Goal: Communication & Community: Connect with others

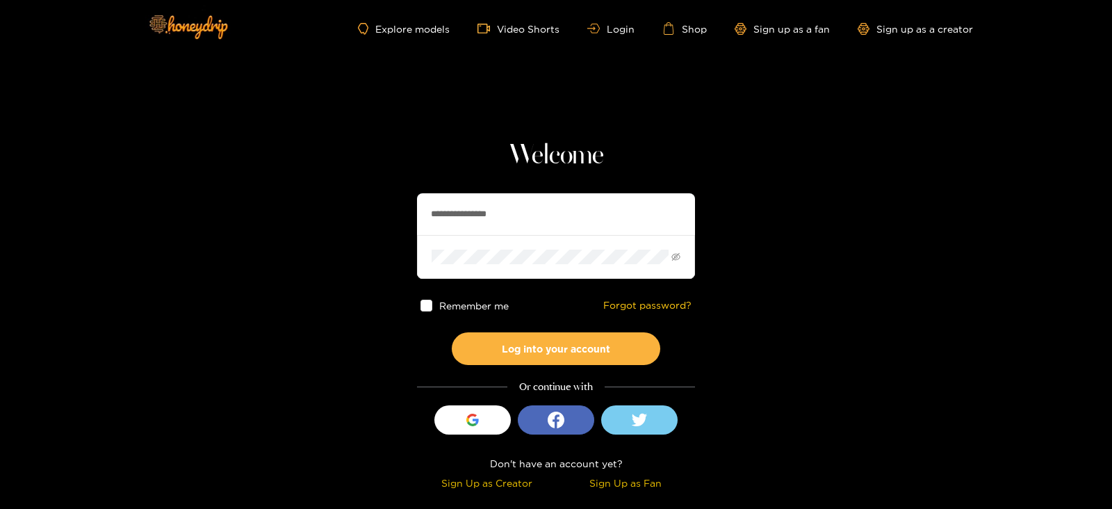
drag, startPoint x: 529, startPoint y: 199, endPoint x: 232, endPoint y: 240, distance: 299.6
click at [232, 240] on section "**********" at bounding box center [556, 247] width 1112 height 494
type input "********"
click at [452, 332] on button "Log into your account" at bounding box center [556, 348] width 208 height 33
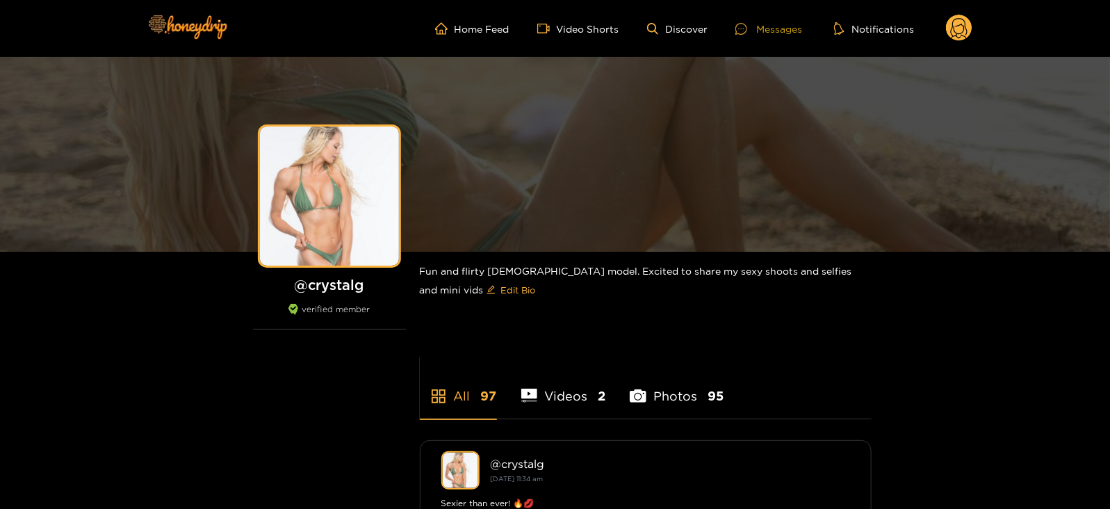
click at [761, 29] on div "Messages" at bounding box center [768, 29] width 67 height 16
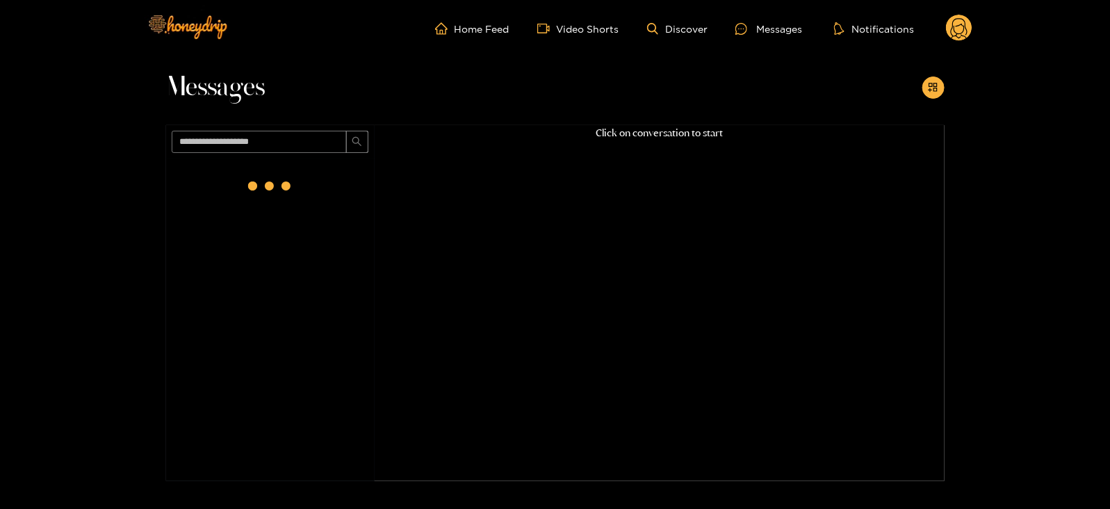
click at [977, 26] on header "Home Feed Video Shorts Discover Messages Notifications 0 videos discover messag…" at bounding box center [555, 28] width 1110 height 57
click at [957, 28] on circle at bounding box center [959, 28] width 26 height 26
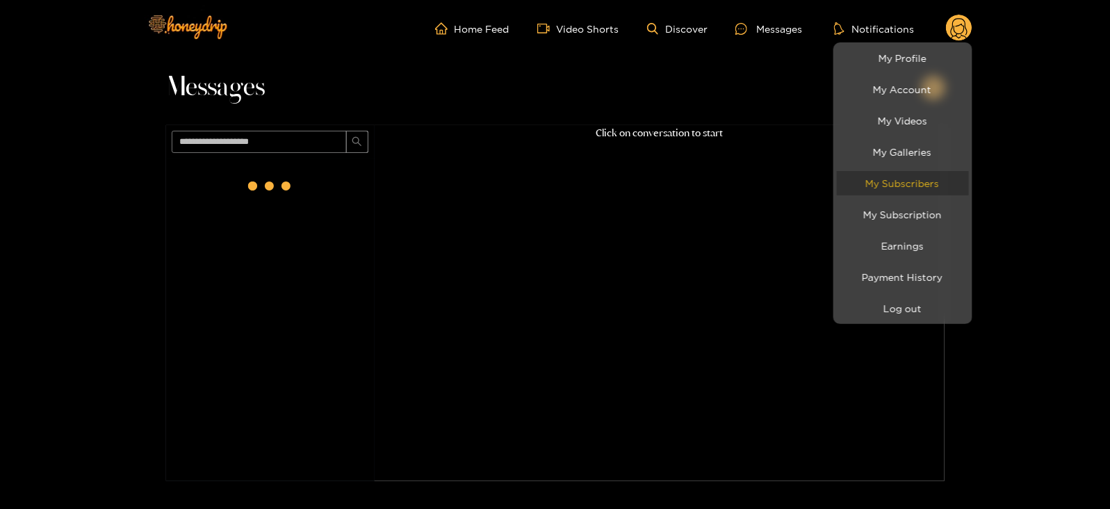
click at [896, 174] on link "My Subscribers" at bounding box center [903, 183] width 132 height 24
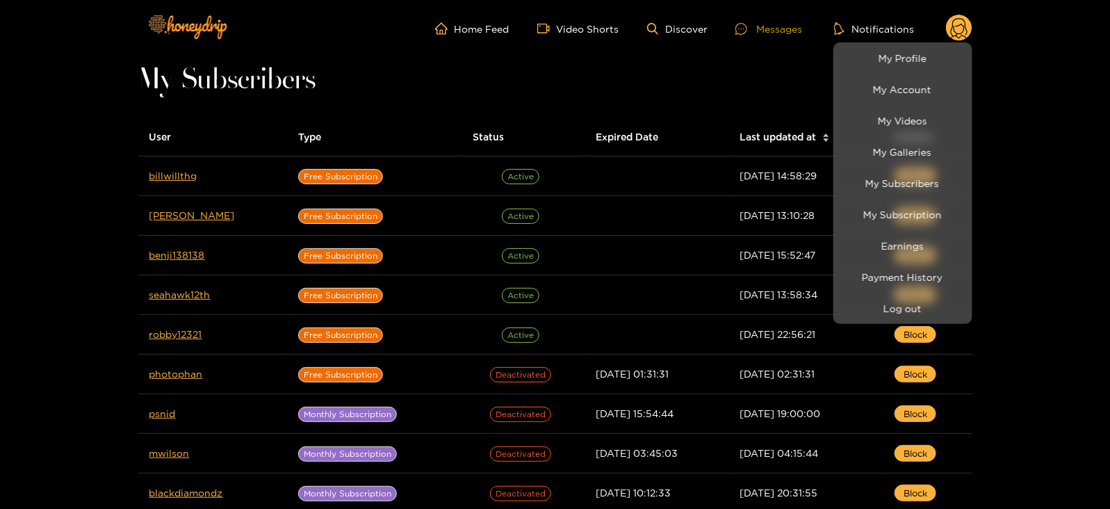
click at [755, 22] on div at bounding box center [555, 254] width 1110 height 509
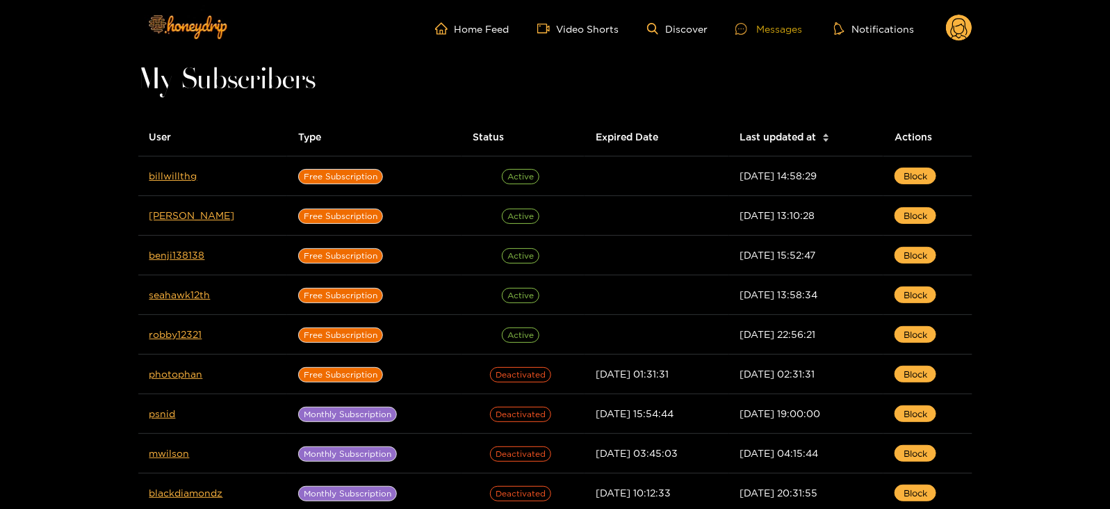
click at [755, 23] on div at bounding box center [745, 29] width 21 height 12
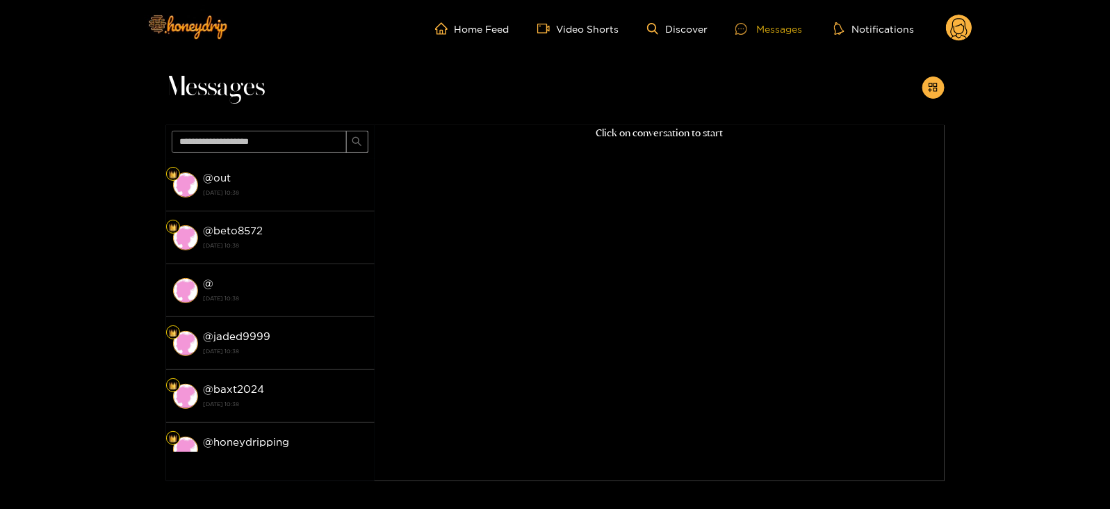
click at [755, 23] on div at bounding box center [745, 29] width 21 height 12
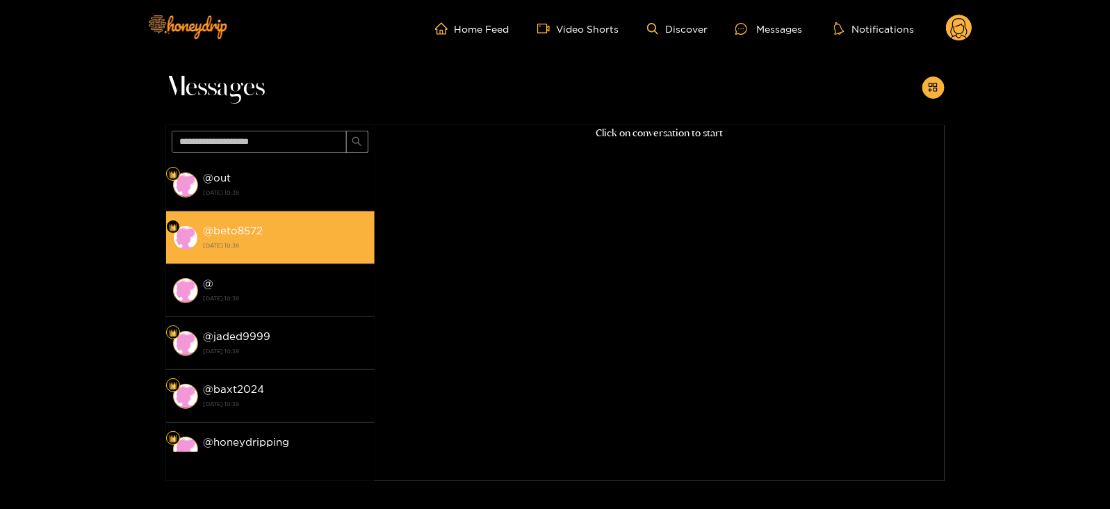
click at [275, 224] on div "@ beto8572 24 September 2025 10:38" at bounding box center [286, 237] width 164 height 31
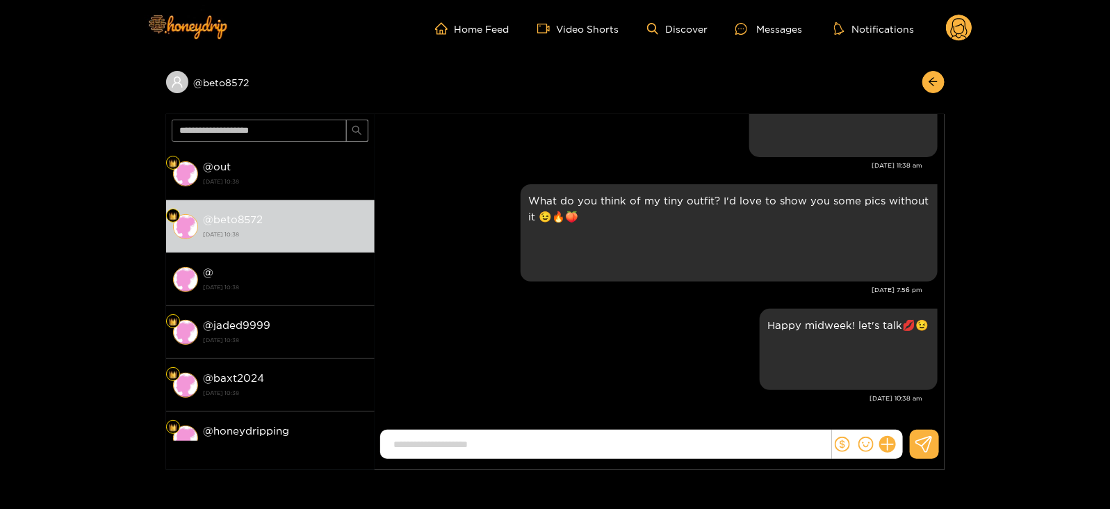
scroll to position [2859, 0]
click at [966, 46] on div "Home Feed Video Shorts Discover Messages Notifications 0" at bounding box center [555, 28] width 834 height 57
click at [957, 29] on circle at bounding box center [959, 28] width 26 height 26
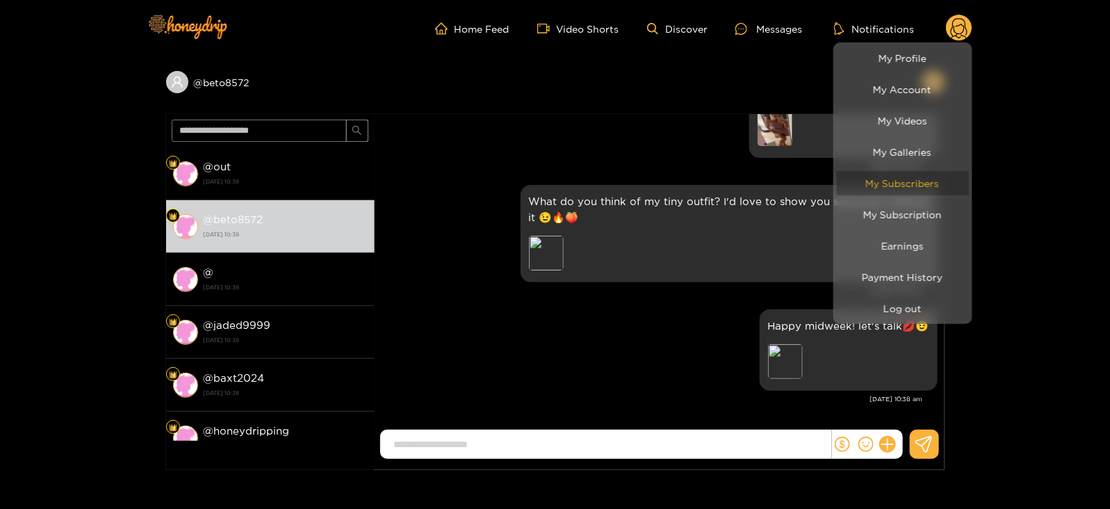
click at [878, 186] on link "My Subscribers" at bounding box center [903, 183] width 132 height 24
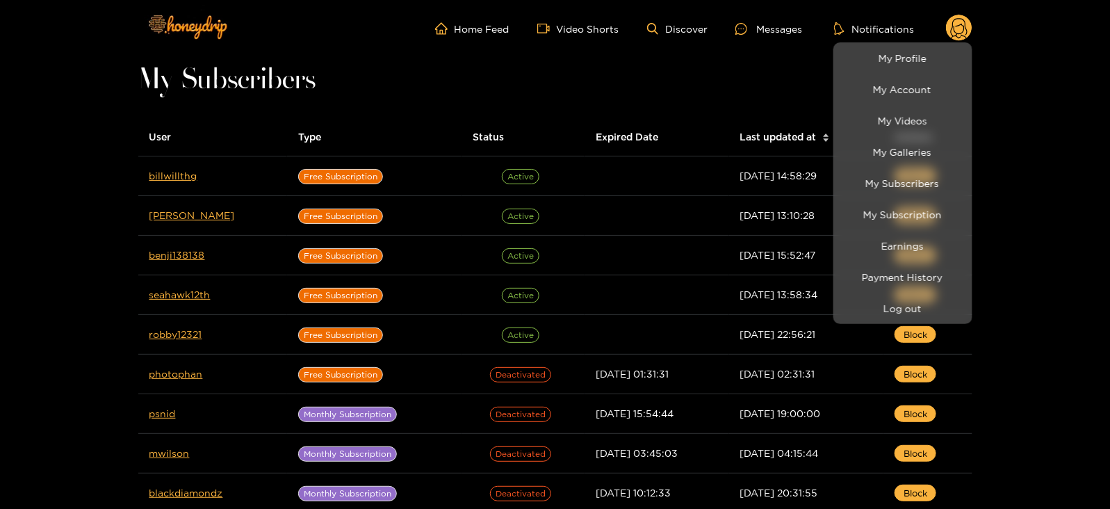
click at [194, 183] on div at bounding box center [555, 254] width 1110 height 509
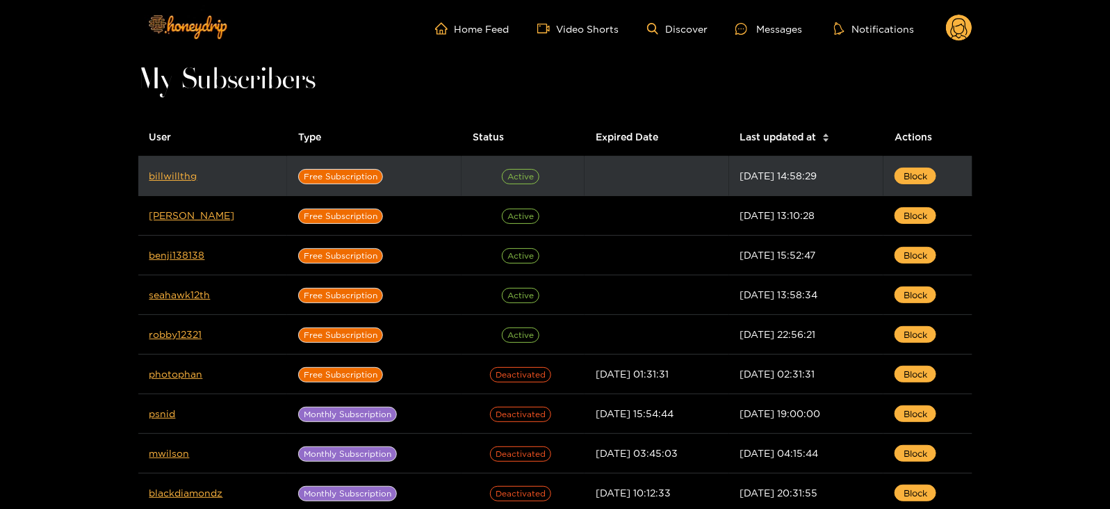
click at [163, 167] on td "billwillthg" at bounding box center [212, 176] width 149 height 40
click at [176, 179] on link "billwillthg" at bounding box center [173, 175] width 48 height 10
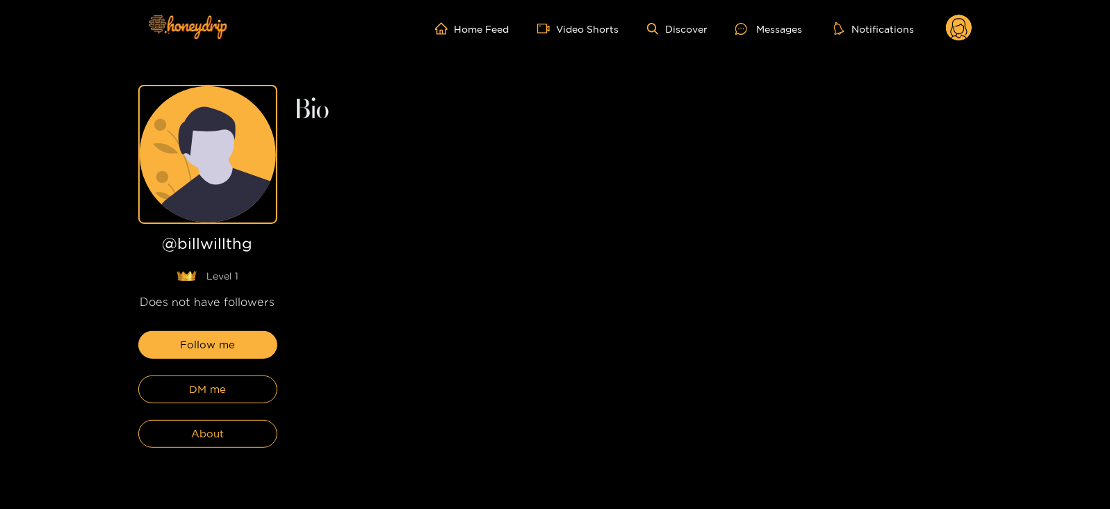
click at [942, 29] on ul "Home Feed Video Shorts Discover Messages Notifications" at bounding box center [703, 29] width 537 height 28
click at [953, 33] on circle at bounding box center [959, 28] width 26 height 26
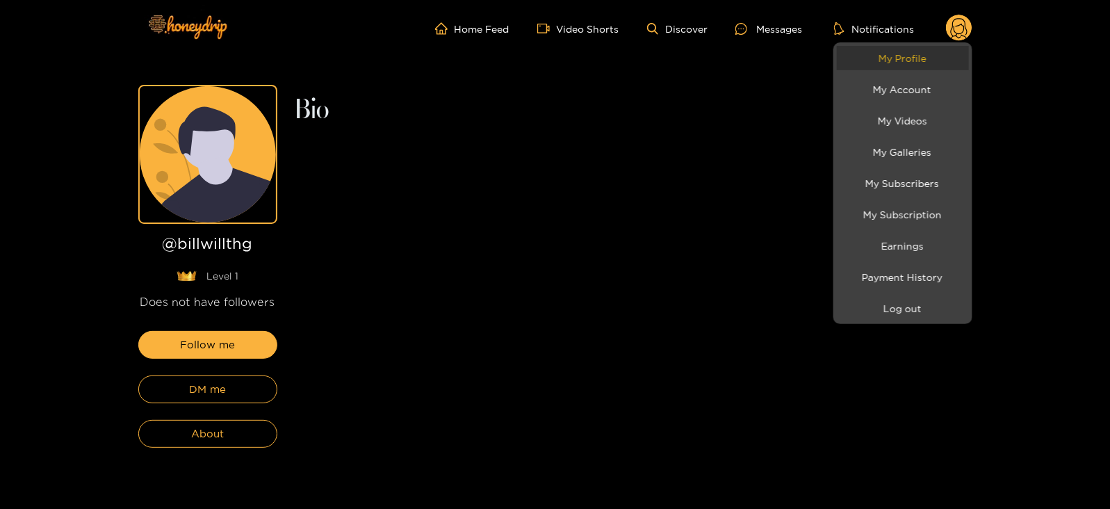
click at [919, 65] on link "My Profile" at bounding box center [903, 58] width 132 height 24
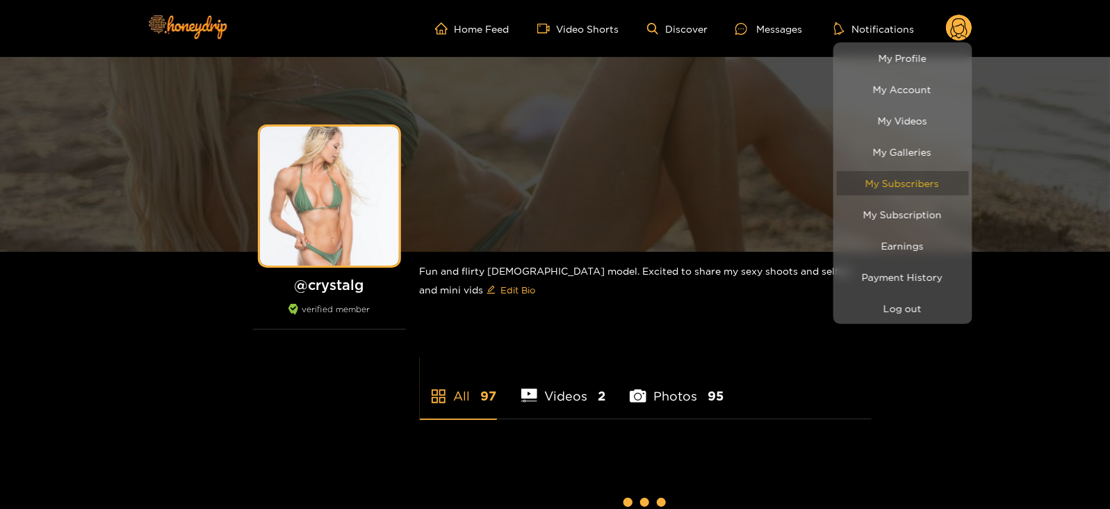
click at [896, 179] on link "My Subscribers" at bounding box center [903, 183] width 132 height 24
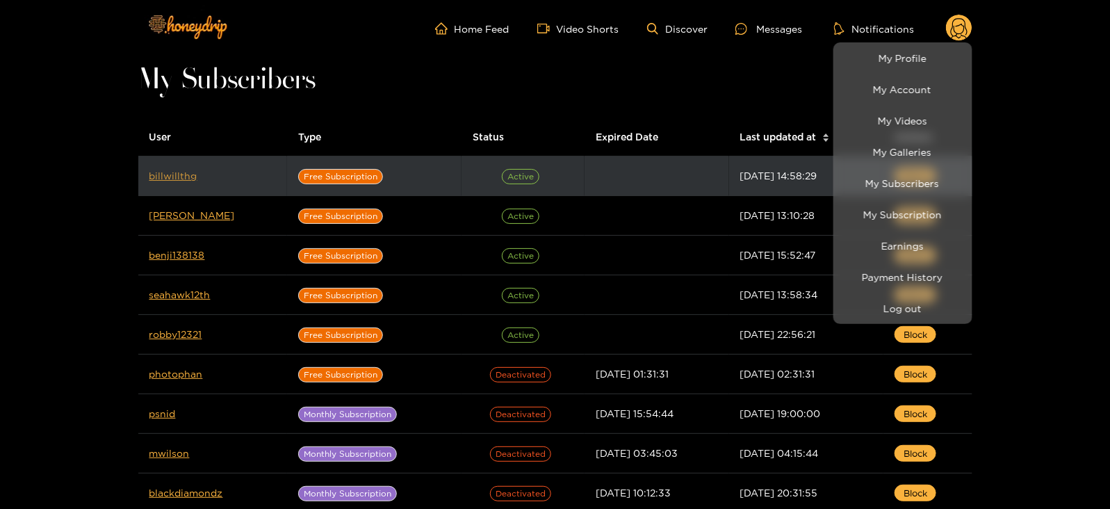
click at [165, 174] on div at bounding box center [555, 254] width 1110 height 509
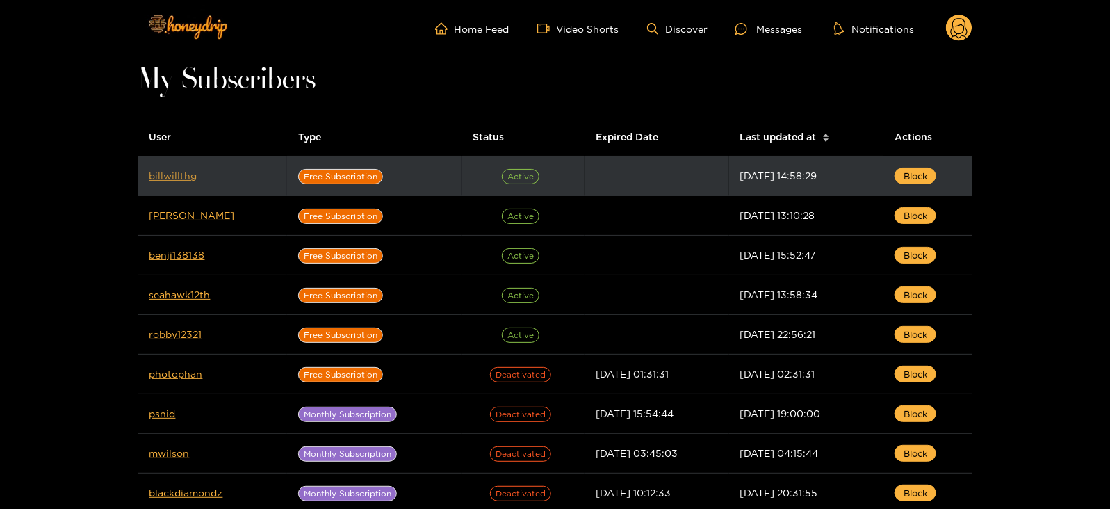
click at [165, 174] on link "billwillthg" at bounding box center [173, 175] width 48 height 10
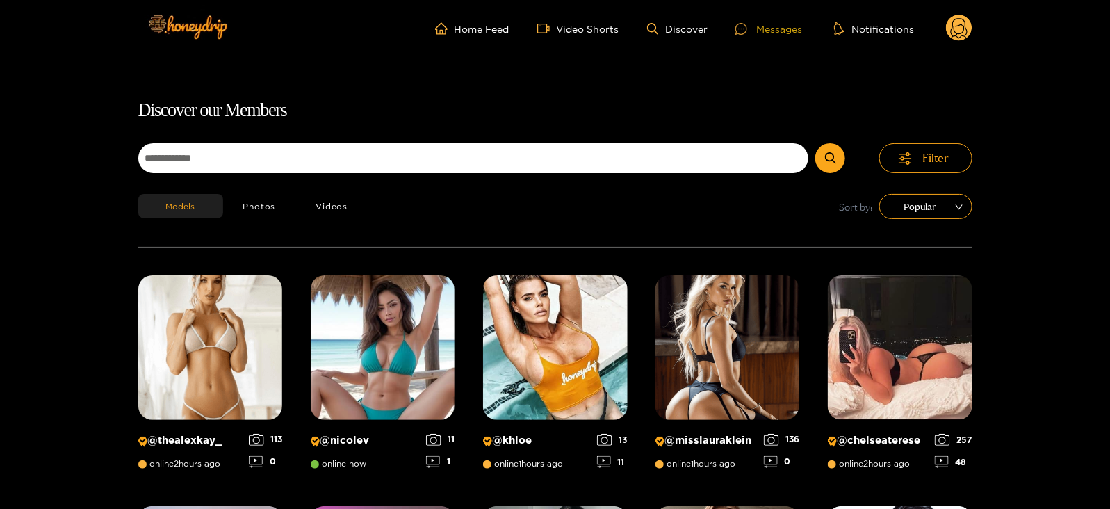
click at [768, 28] on div "Messages" at bounding box center [768, 29] width 67 height 16
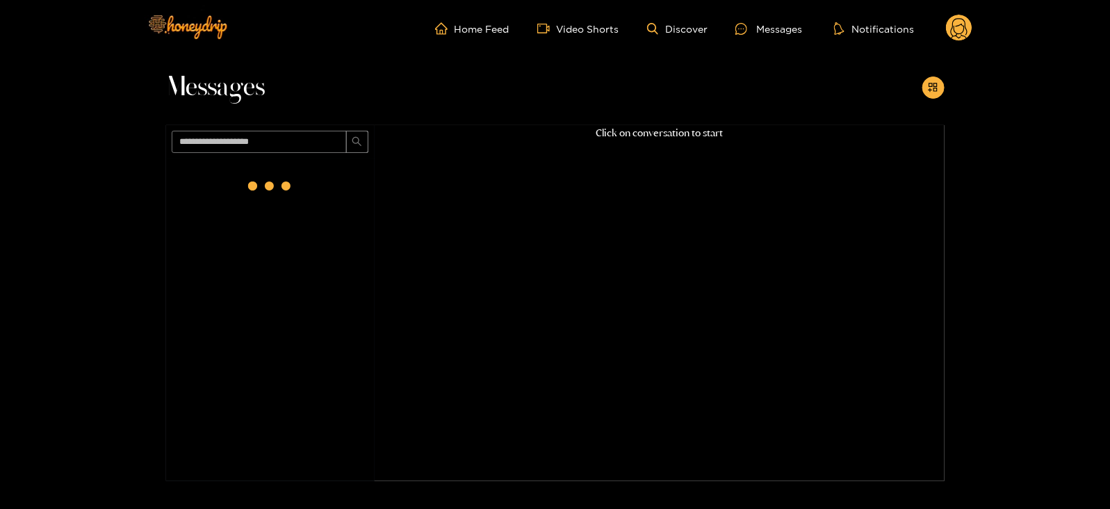
click at [968, 26] on circle at bounding box center [959, 28] width 26 height 26
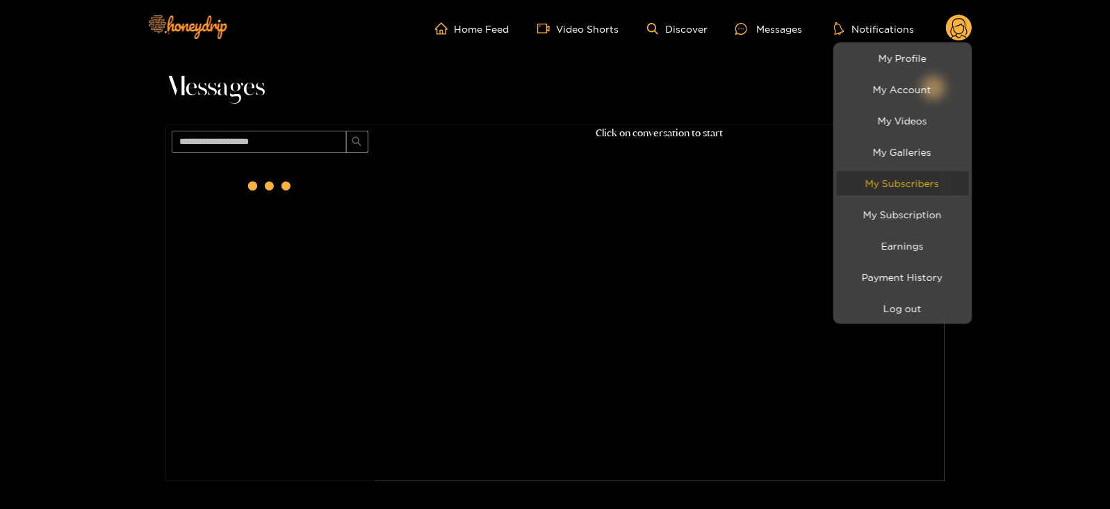
click at [903, 186] on link "My Subscribers" at bounding box center [903, 183] width 132 height 24
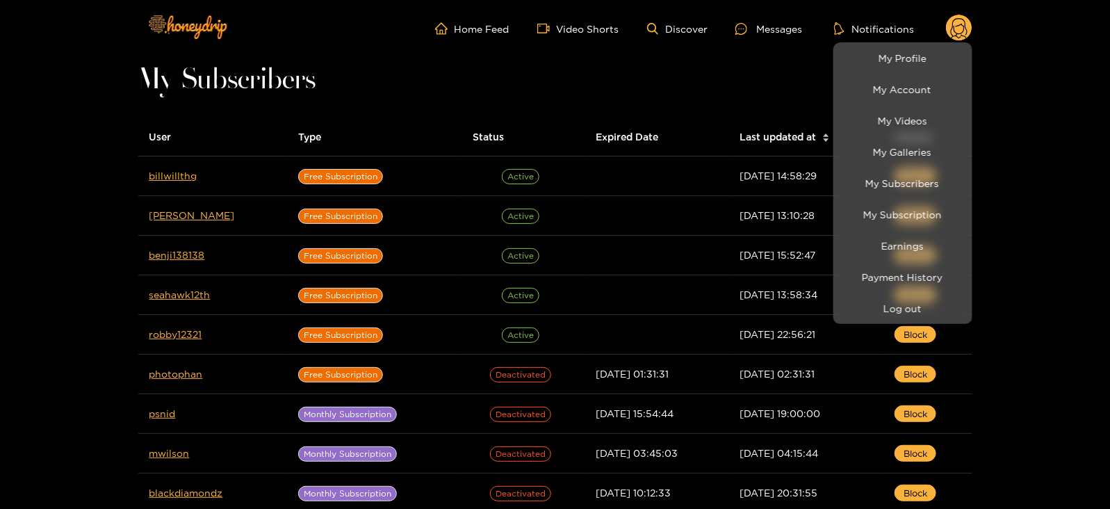
click at [170, 182] on div at bounding box center [555, 254] width 1110 height 509
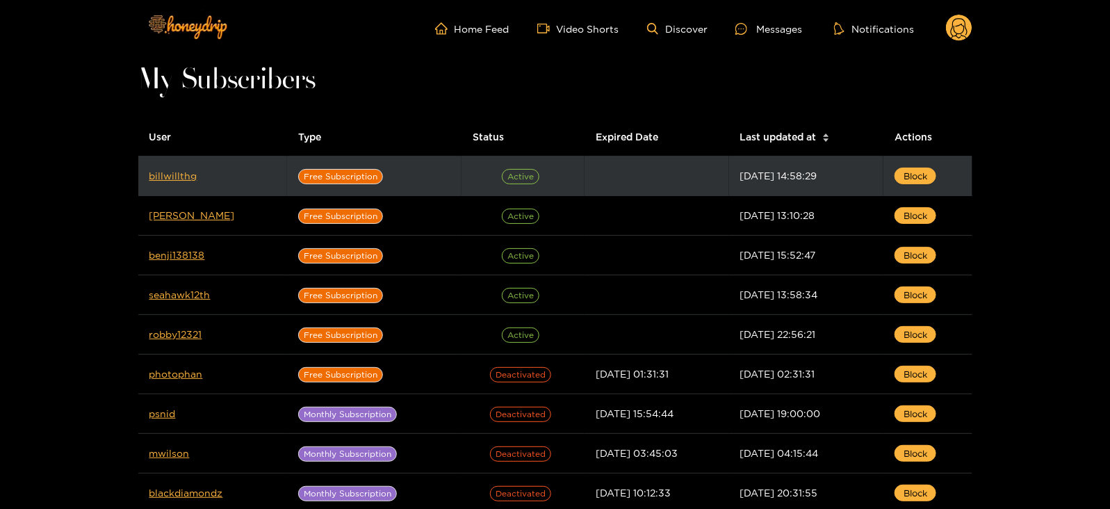
click at [165, 167] on td "billwillthg" at bounding box center [212, 176] width 149 height 40
click at [167, 172] on link "billwillthg" at bounding box center [173, 175] width 48 height 10
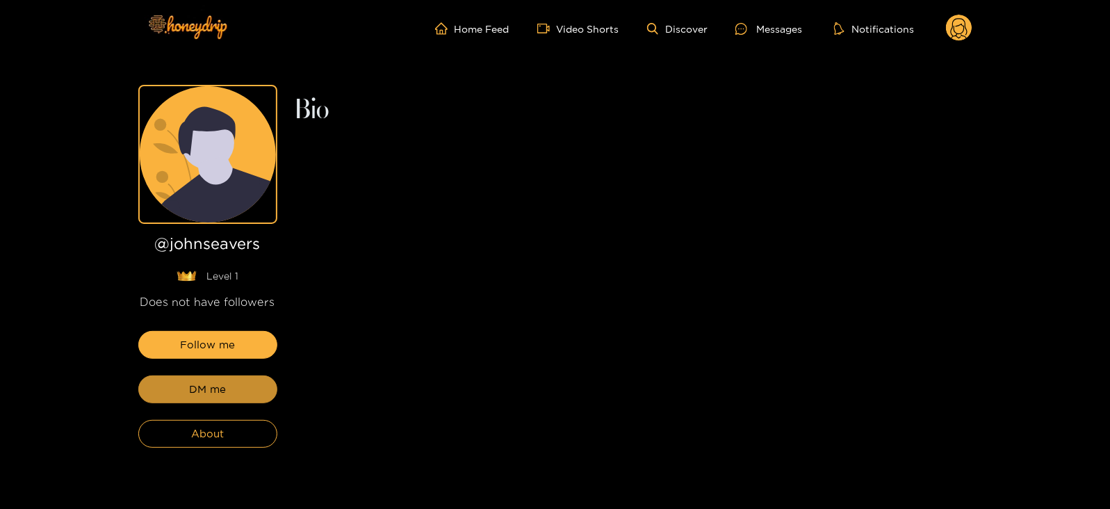
click at [221, 395] on span "DM me" at bounding box center [207, 389] width 37 height 17
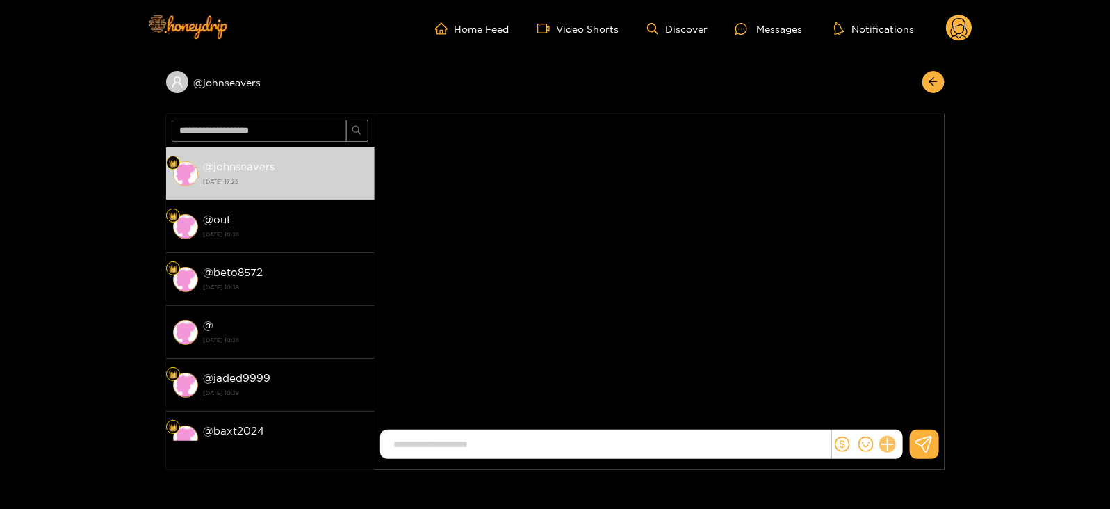
click at [891, 445] on icon at bounding box center [887, 444] width 16 height 16
click at [910, 415] on icon at bounding box center [913, 411] width 14 height 14
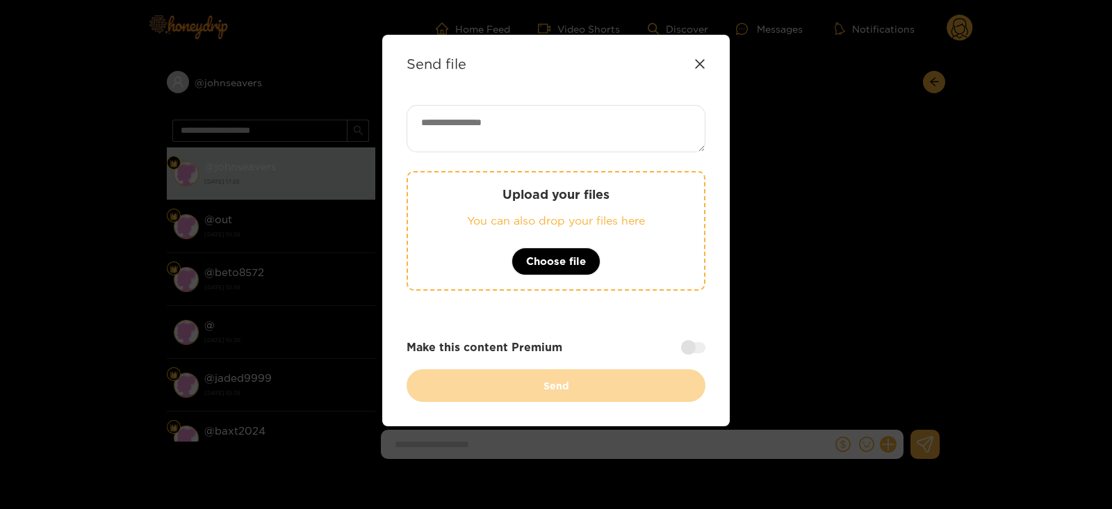
paste textarea "**********"
click at [566, 115] on textarea at bounding box center [555, 128] width 299 height 47
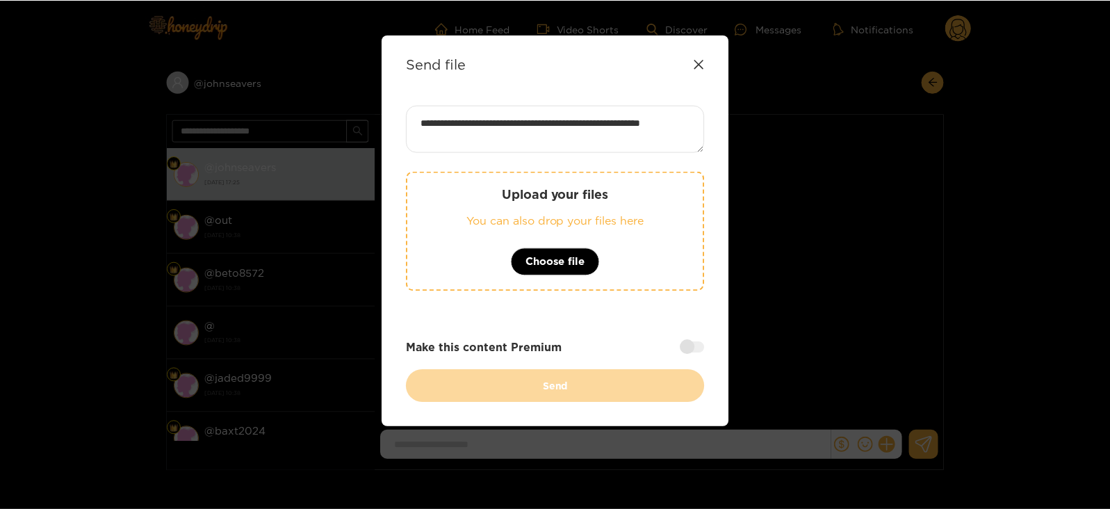
scroll to position [1, 0]
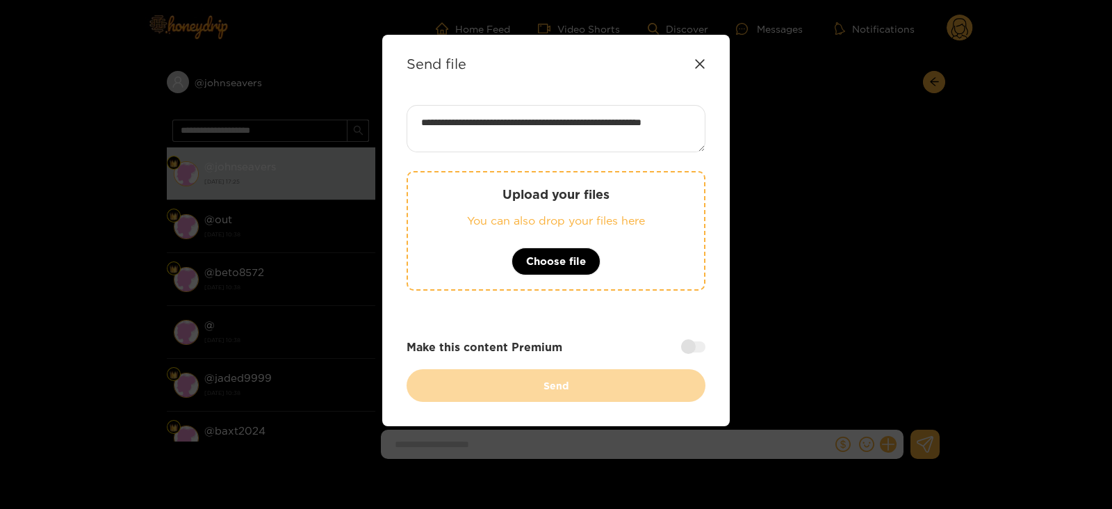
type textarea "**********"
click at [525, 198] on p "Upload your files" at bounding box center [556, 194] width 240 height 16
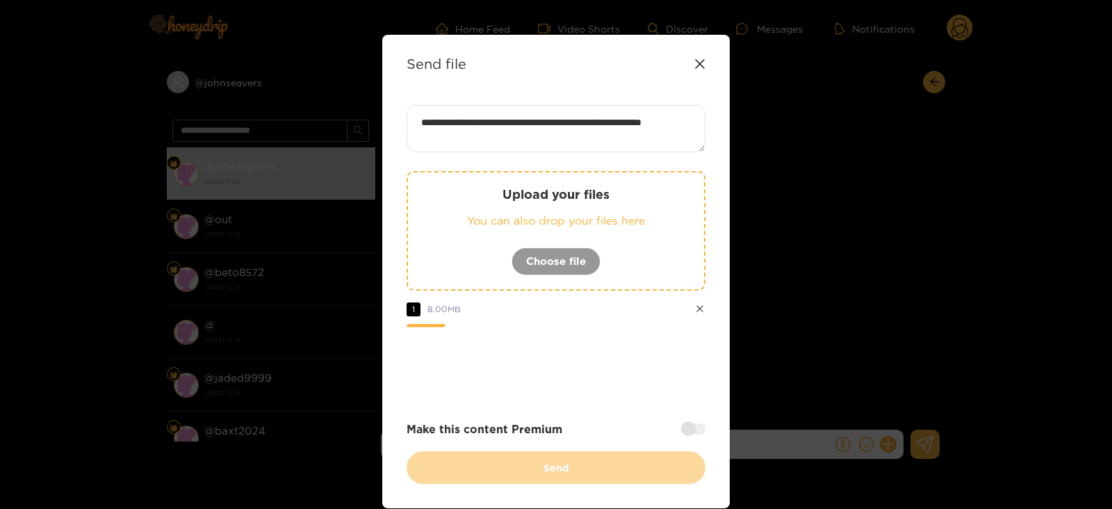
click at [448, 125] on textarea "**********" at bounding box center [555, 128] width 299 height 47
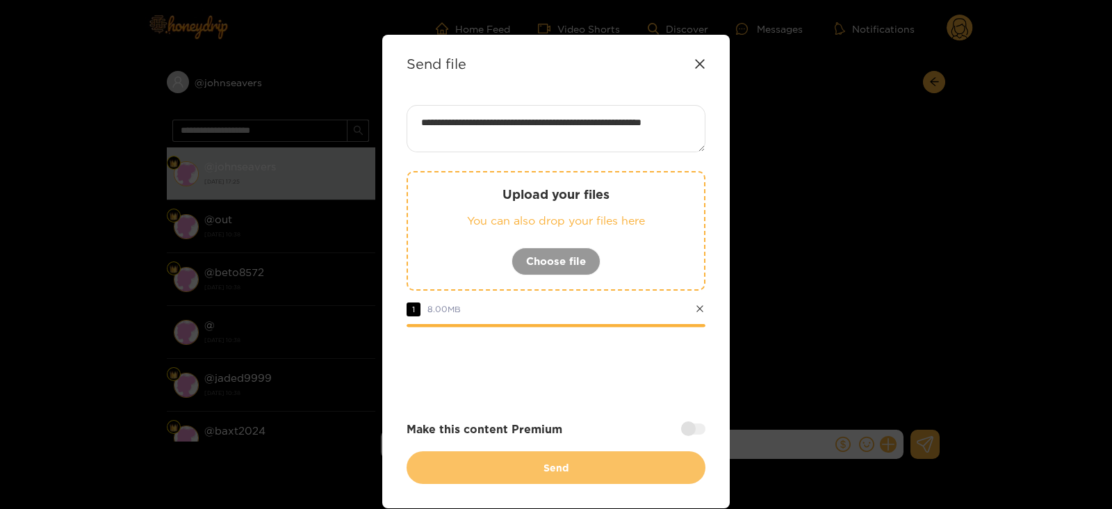
click at [454, 477] on button "Send" at bounding box center [555, 467] width 299 height 33
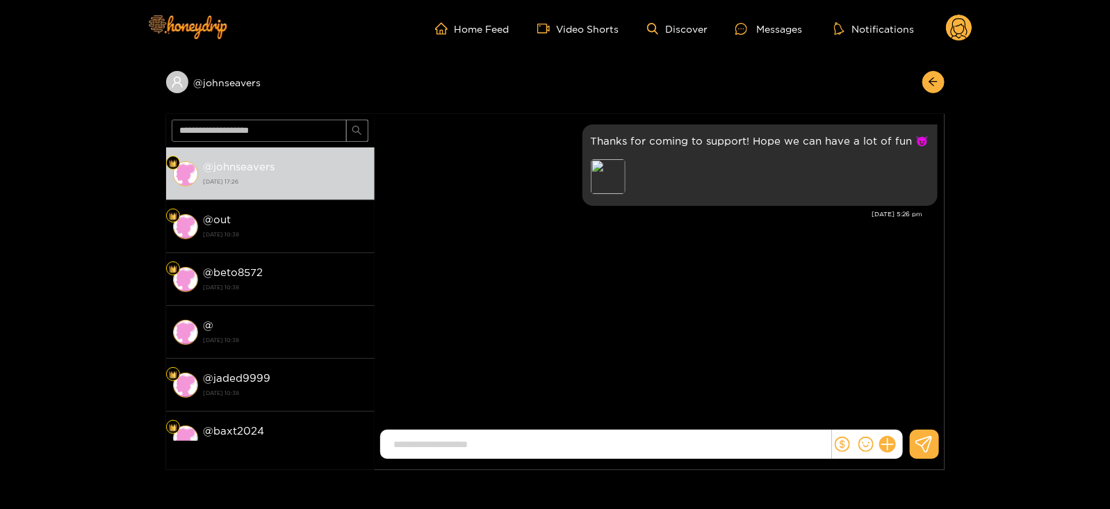
scroll to position [0, 0]
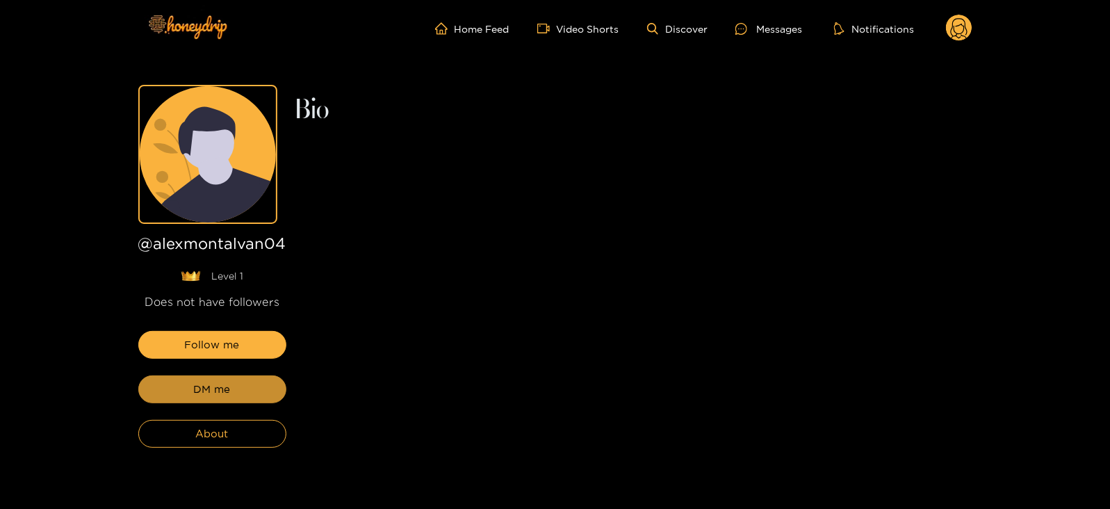
click at [195, 395] on span "DM me" at bounding box center [212, 389] width 37 height 17
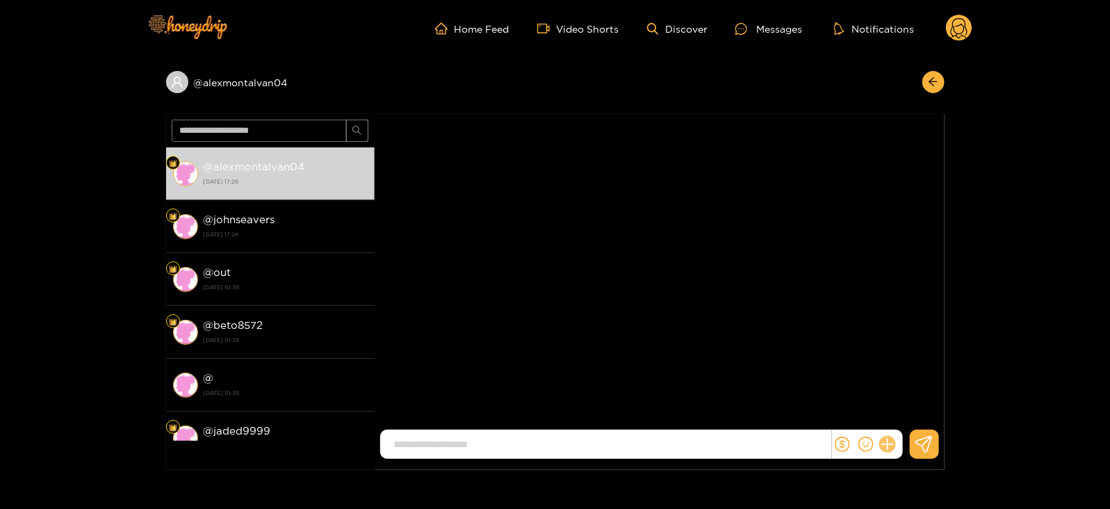
click at [884, 446] on icon at bounding box center [887, 444] width 16 height 16
click at [903, 413] on button at bounding box center [913, 410] width 49 height 31
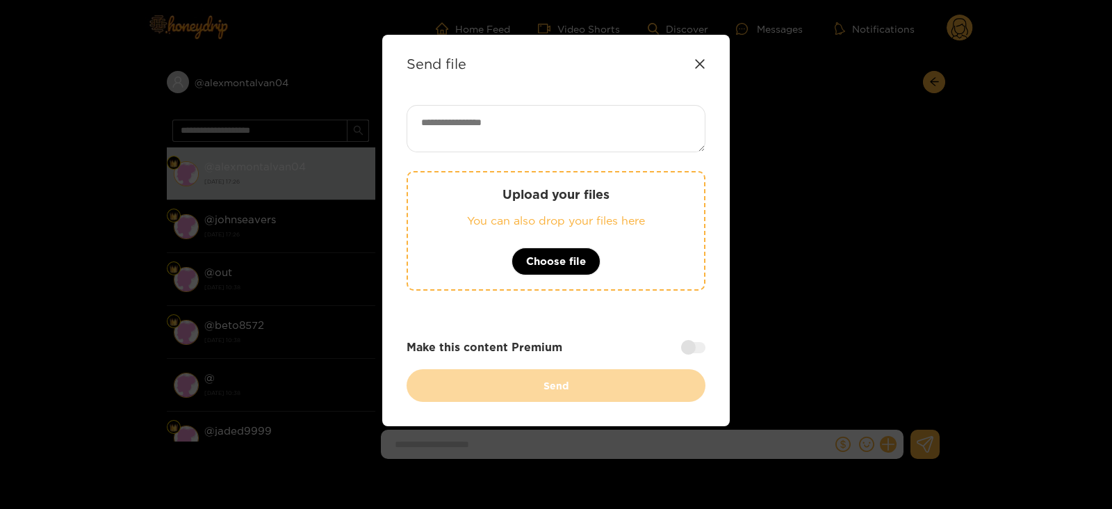
click at [470, 117] on textarea at bounding box center [555, 128] width 299 height 47
paste textarea "**********"
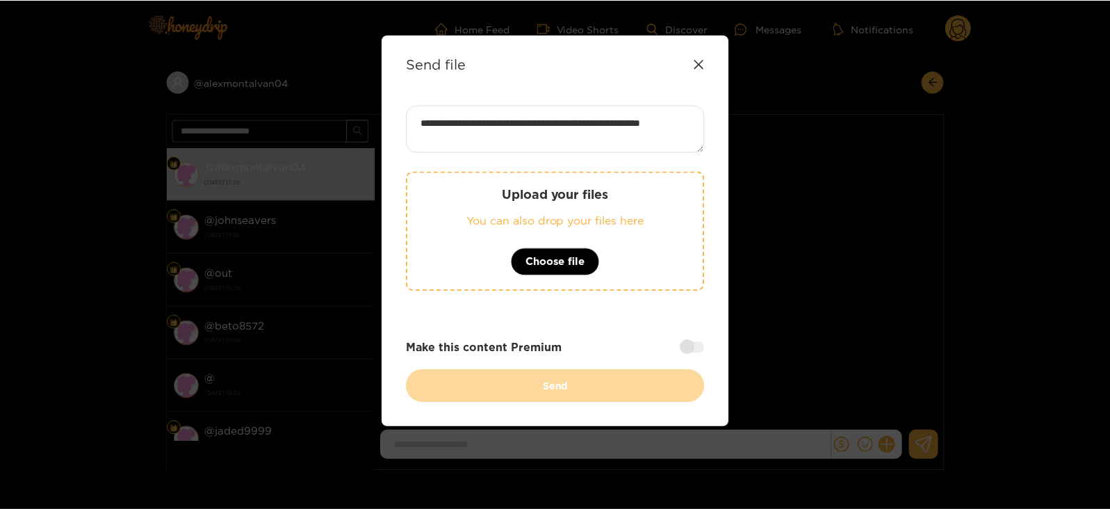
scroll to position [1, 0]
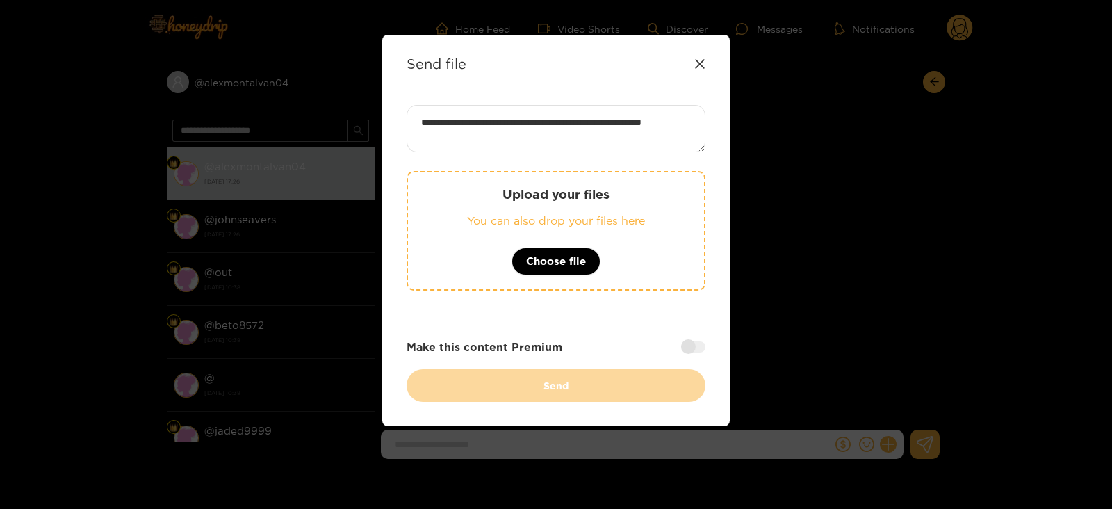
type textarea "**********"
click at [490, 205] on div "Upload your files You can also drop your files here Choose file" at bounding box center [555, 231] width 299 height 120
drag, startPoint x: 660, startPoint y: 158, endPoint x: 654, endPoint y: 163, distance: 7.4
click at [654, 163] on div "**********" at bounding box center [555, 253] width 299 height 297
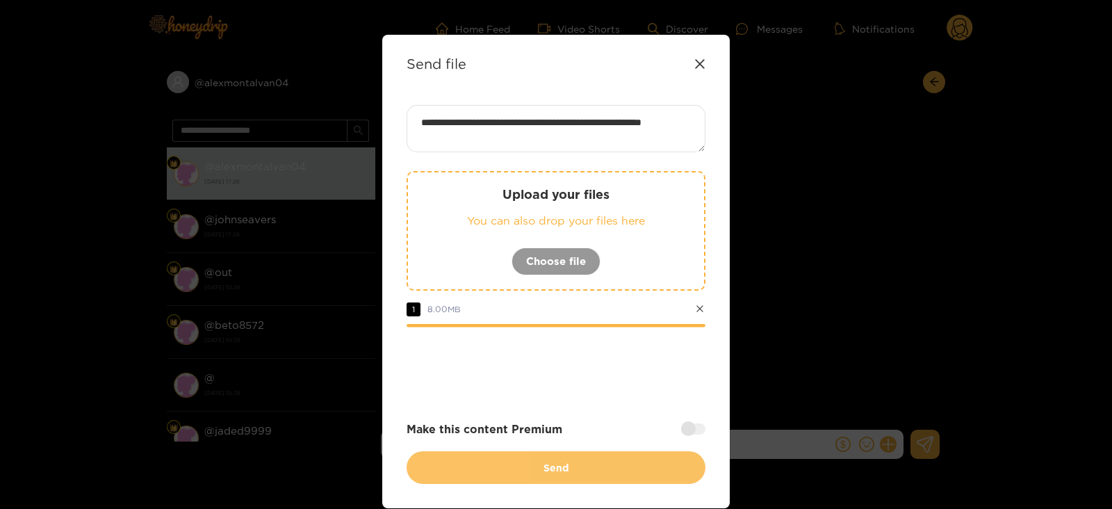
click at [466, 466] on button "Send" at bounding box center [555, 467] width 299 height 33
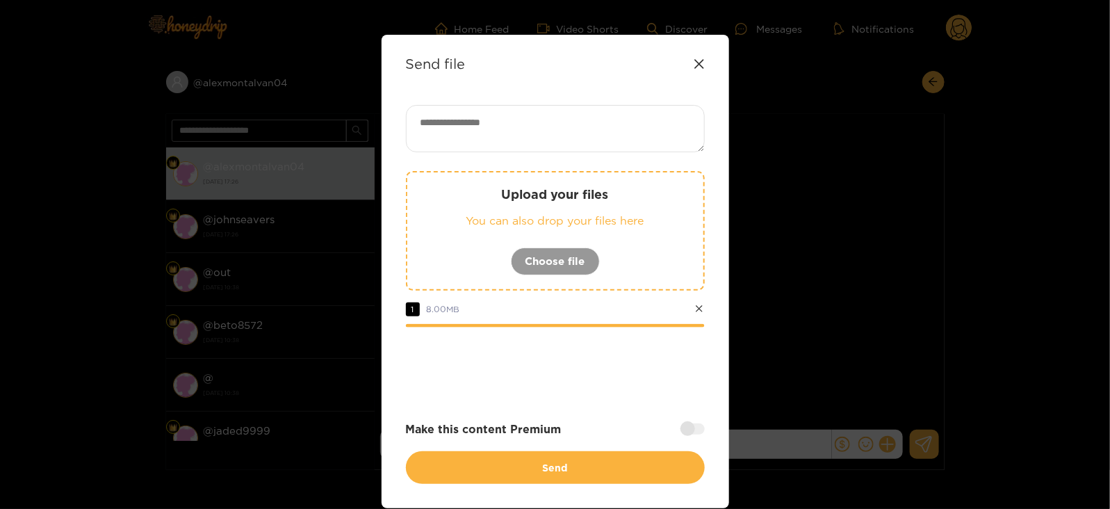
scroll to position [0, 0]
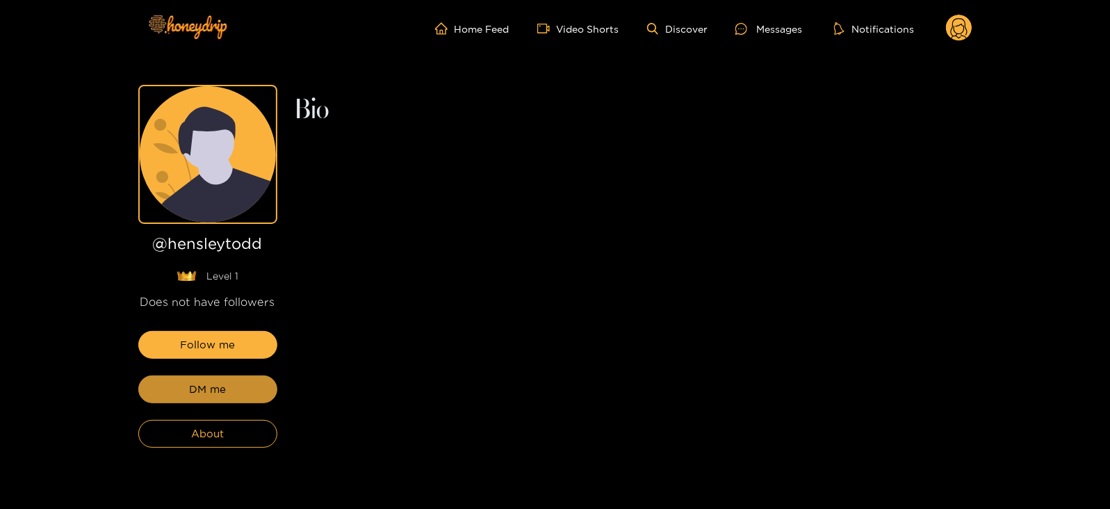
click at [163, 390] on button "DM me" at bounding box center [207, 389] width 139 height 28
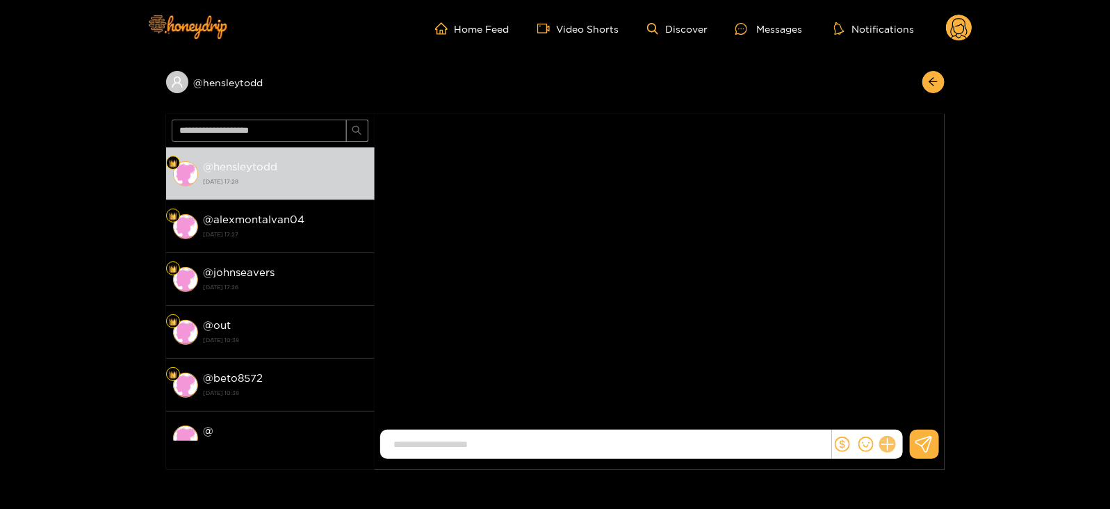
click at [884, 440] on icon at bounding box center [887, 444] width 16 height 16
click at [918, 425] on button at bounding box center [913, 410] width 49 height 31
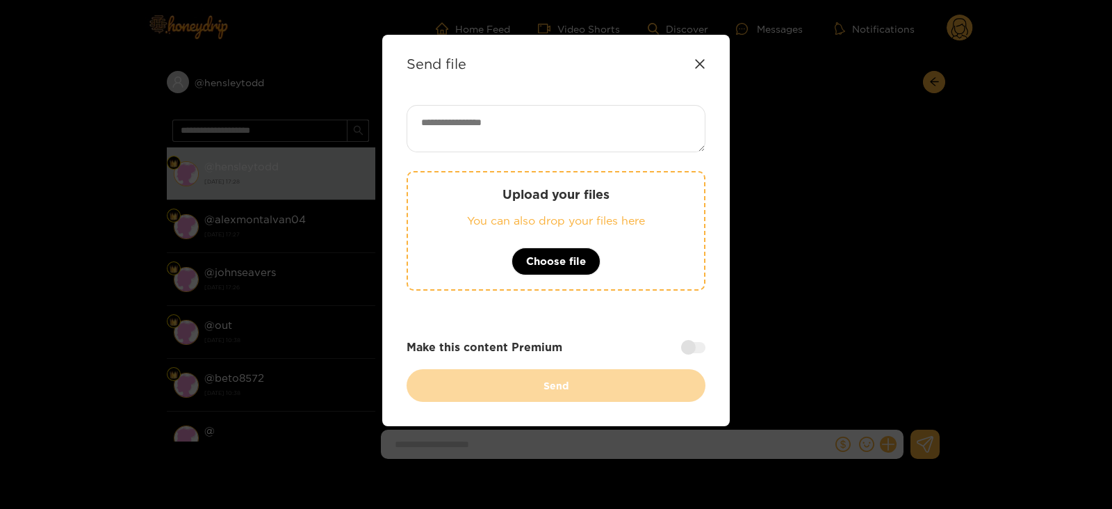
click at [504, 127] on textarea at bounding box center [555, 128] width 299 height 47
paste textarea "**********"
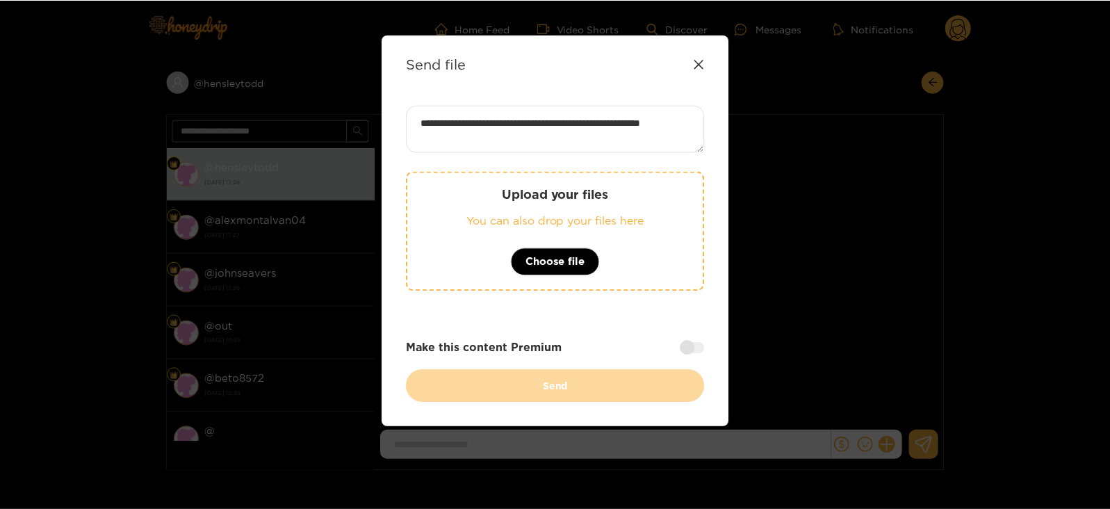
scroll to position [1, 0]
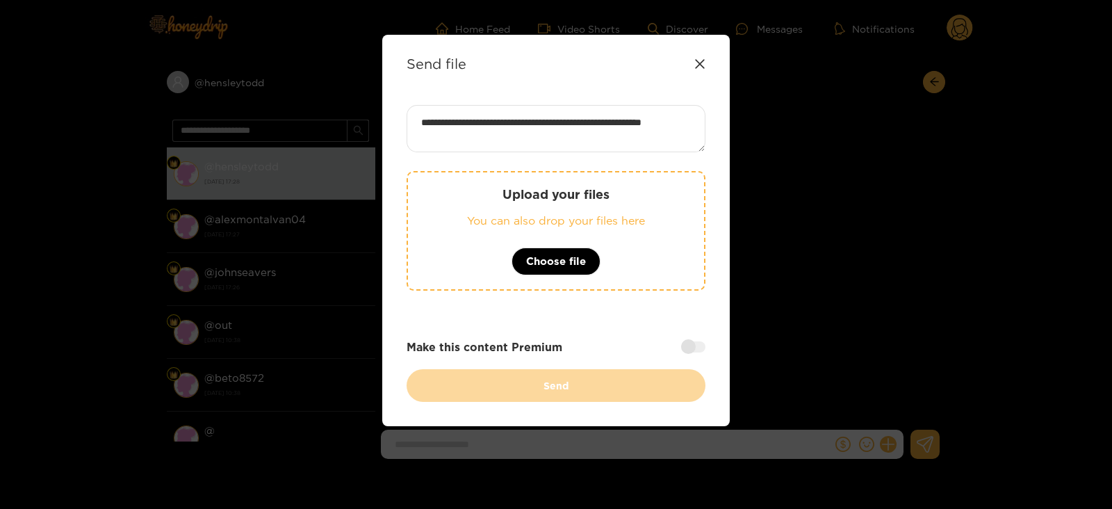
type textarea "**********"
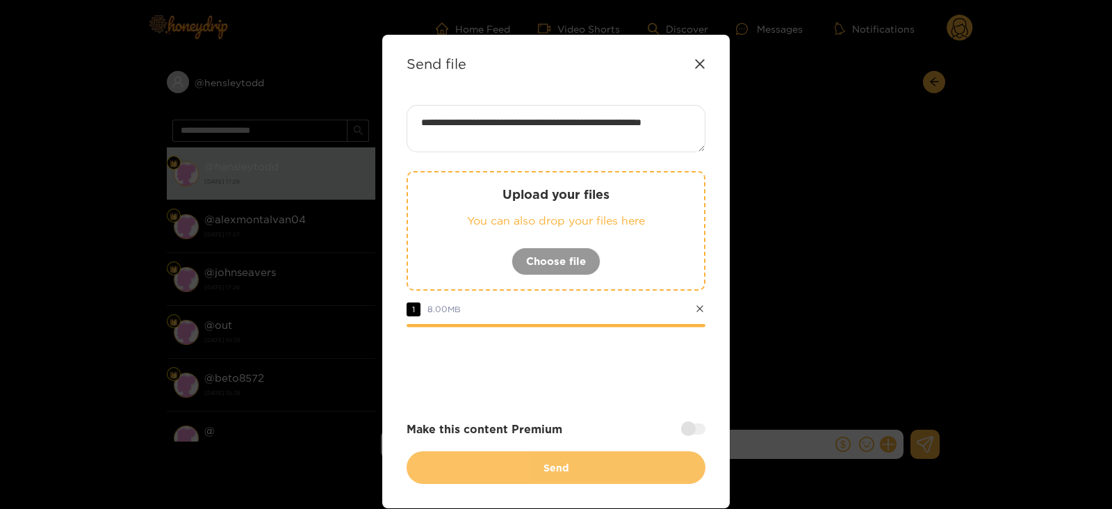
click at [456, 451] on button "Send" at bounding box center [555, 467] width 299 height 33
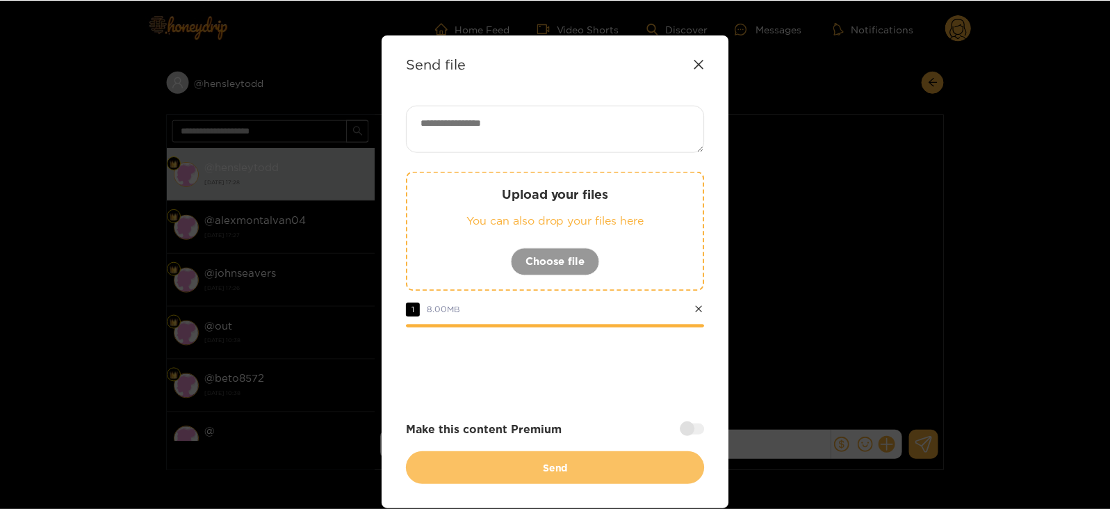
scroll to position [0, 0]
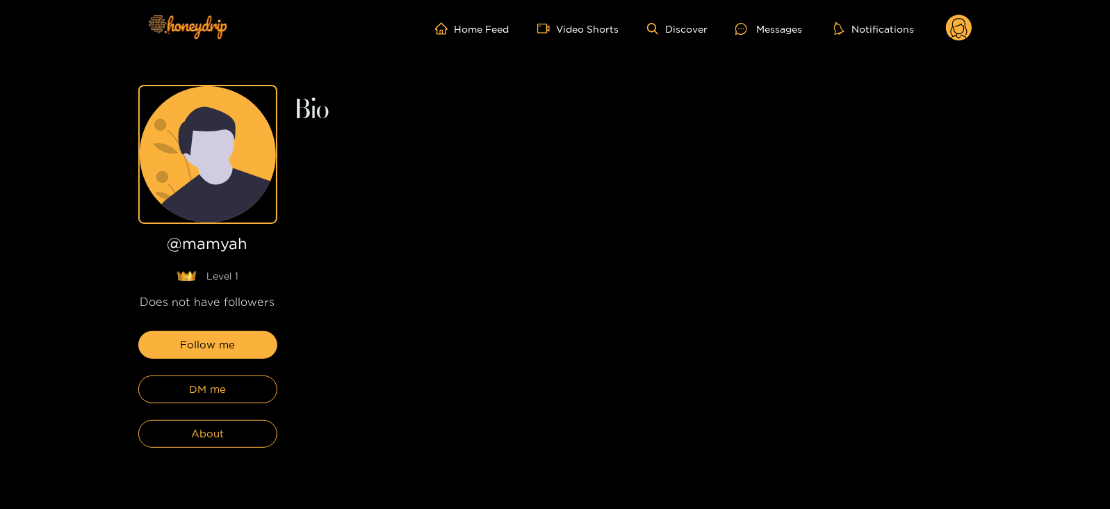
click at [233, 363] on div "Follow me DM me About" at bounding box center [207, 389] width 139 height 117
click at [208, 393] on span "DM me" at bounding box center [207, 389] width 37 height 17
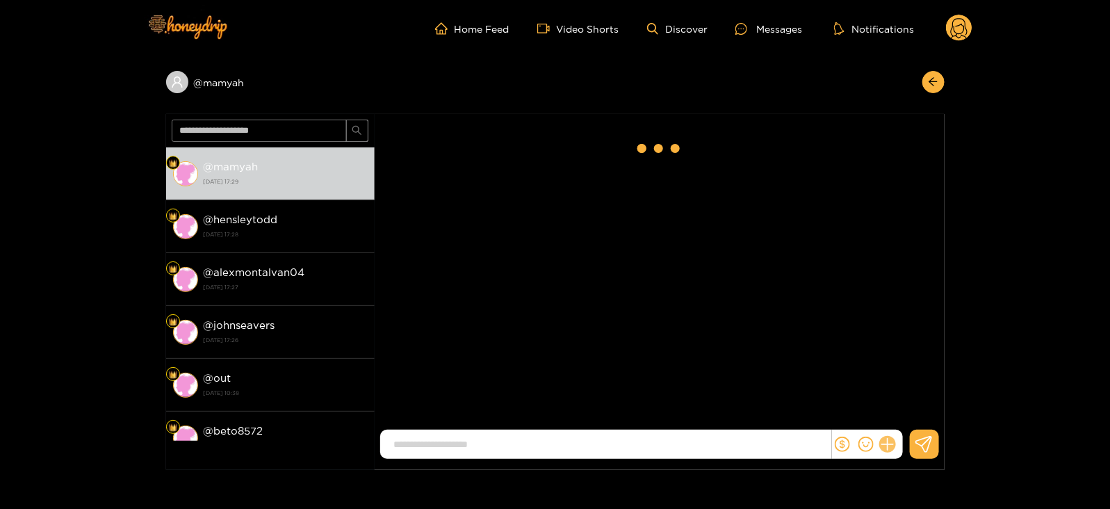
click at [891, 450] on button at bounding box center [887, 444] width 24 height 24
click at [906, 412] on icon at bounding box center [913, 411] width 14 height 14
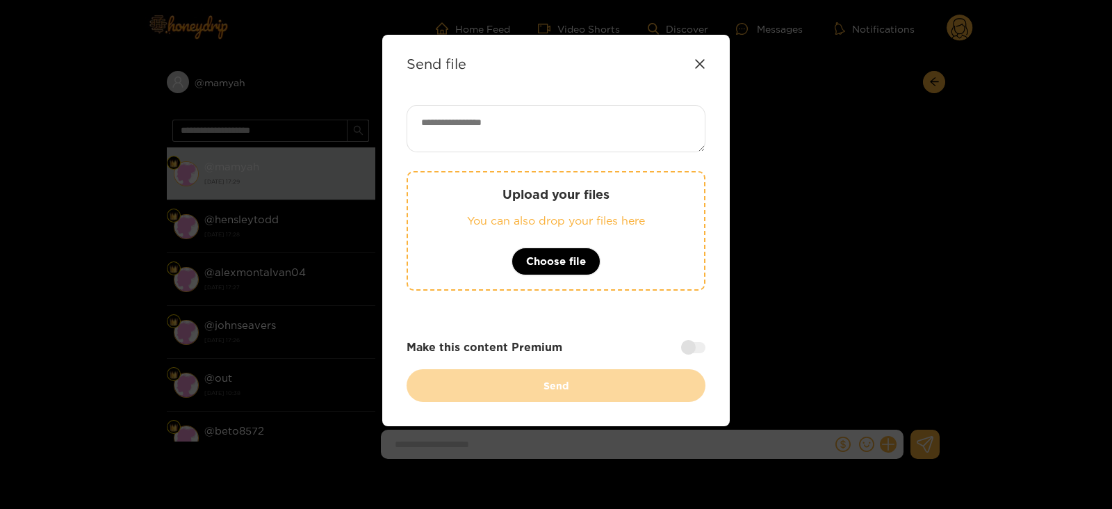
click at [521, 128] on textarea at bounding box center [555, 128] width 299 height 47
paste textarea "**********"
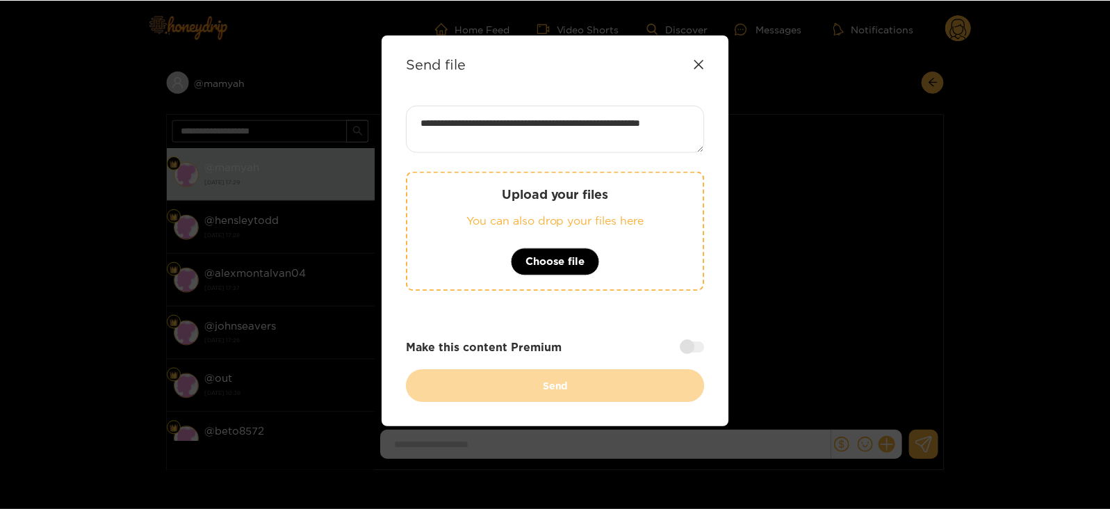
scroll to position [1, 0]
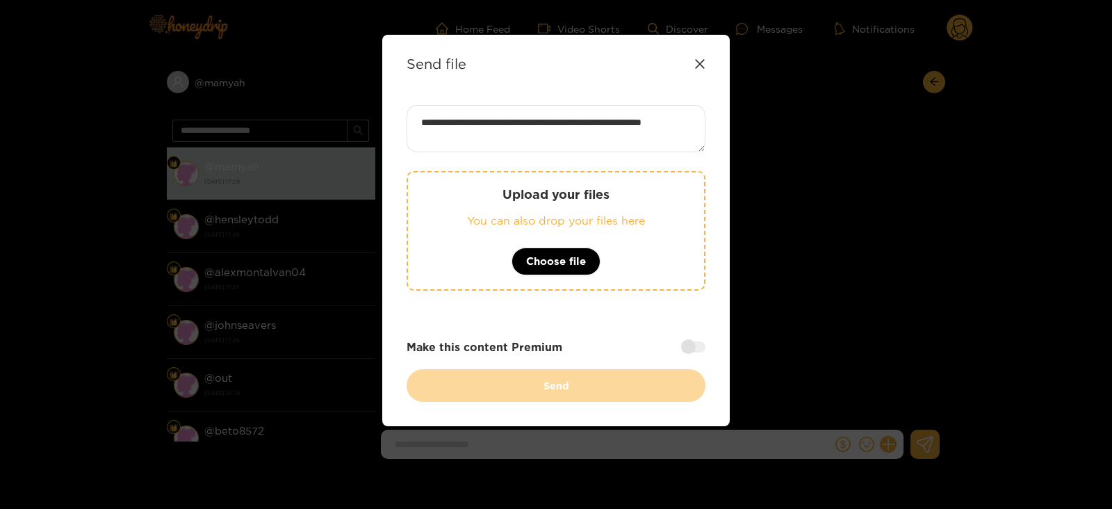
type textarea "**********"
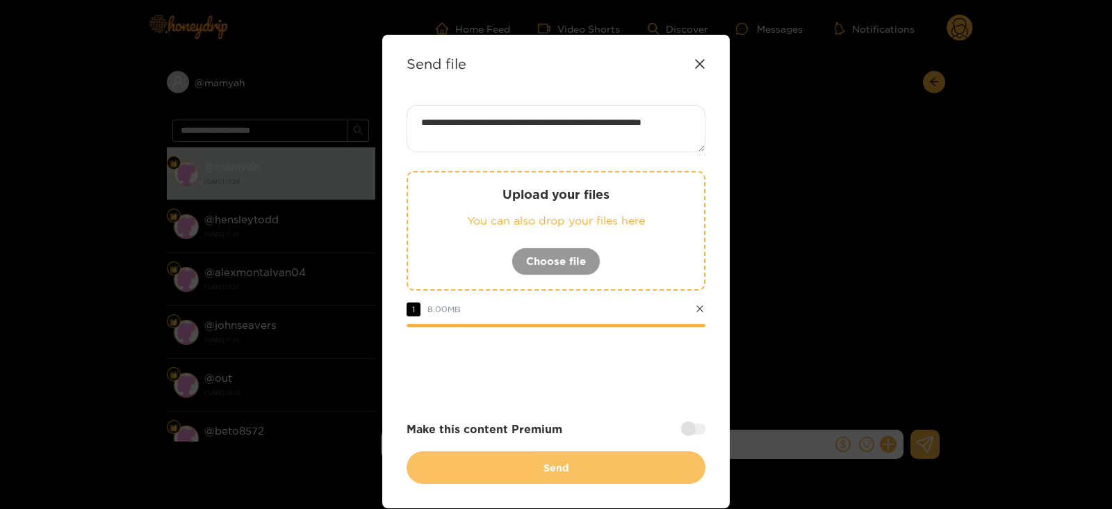
click at [506, 460] on button "Send" at bounding box center [555, 467] width 299 height 33
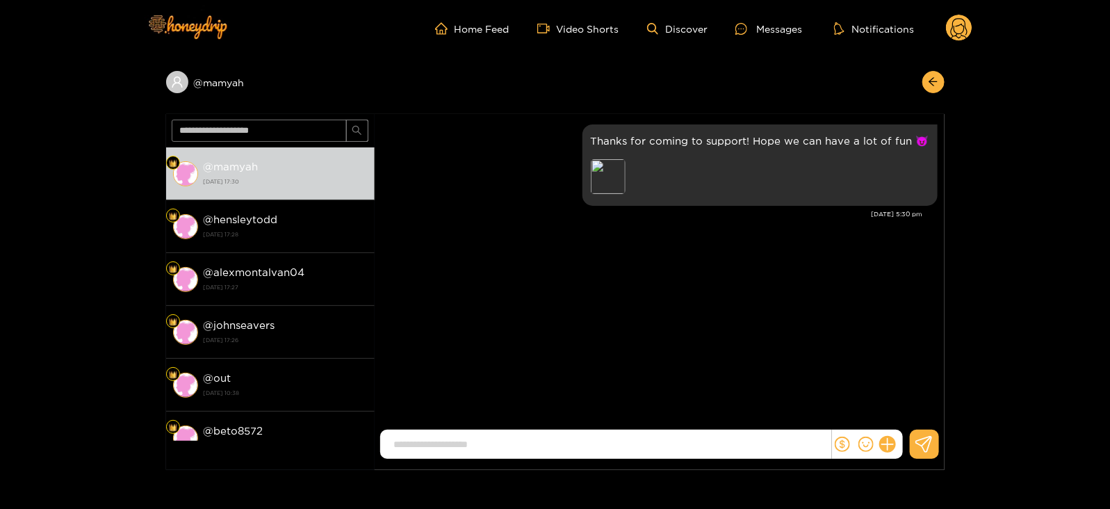
scroll to position [0, 0]
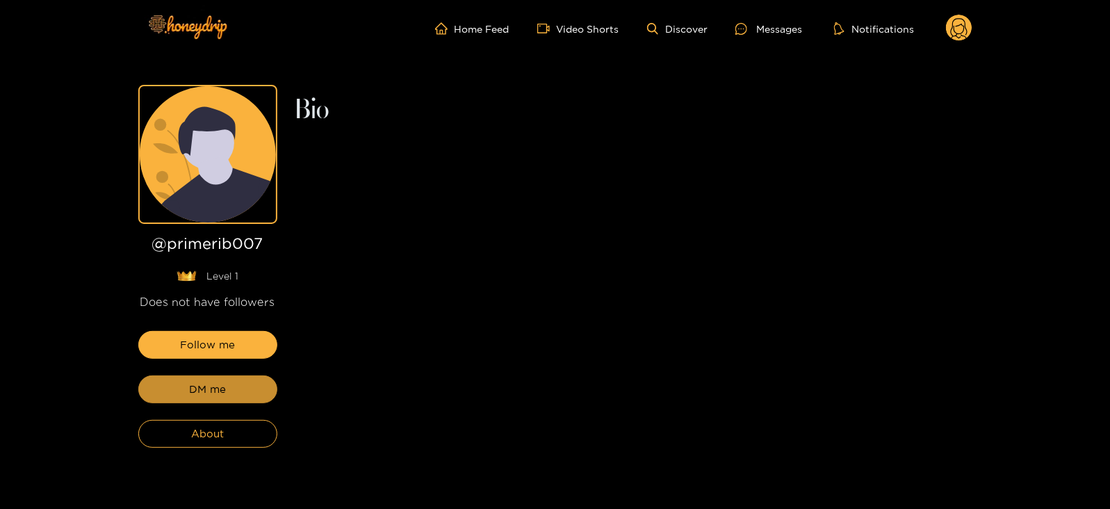
click at [222, 388] on span "DM me" at bounding box center [207, 389] width 37 height 17
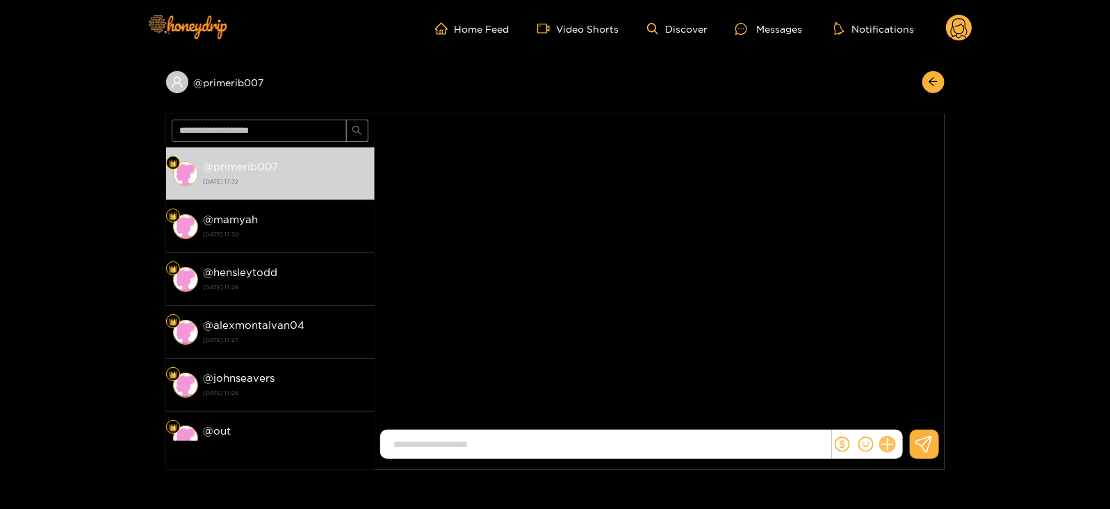
click at [887, 446] on icon at bounding box center [886, 444] width 13 height 13
click at [914, 404] on icon at bounding box center [913, 411] width 14 height 14
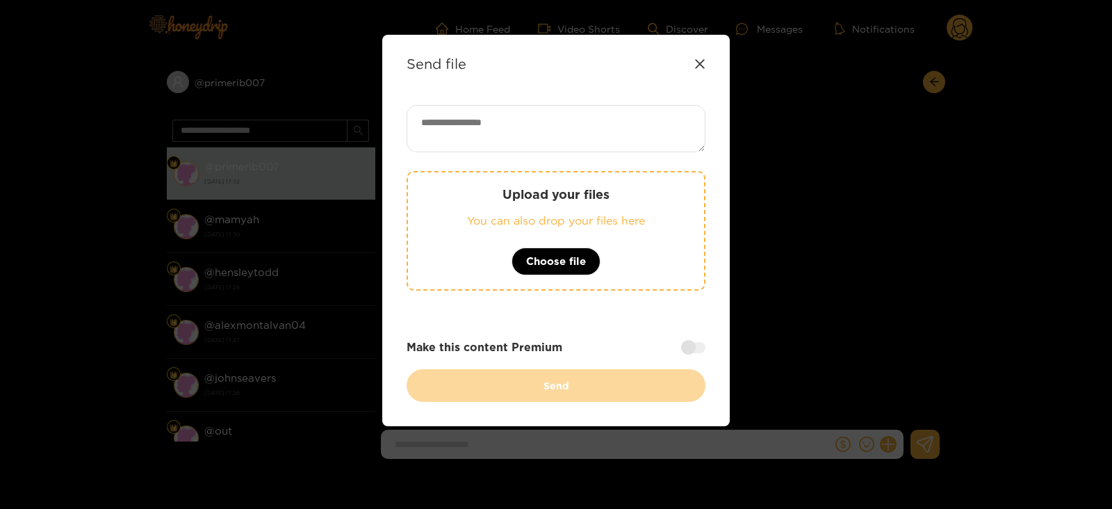
click at [471, 118] on textarea at bounding box center [555, 128] width 299 height 47
paste textarea "**********"
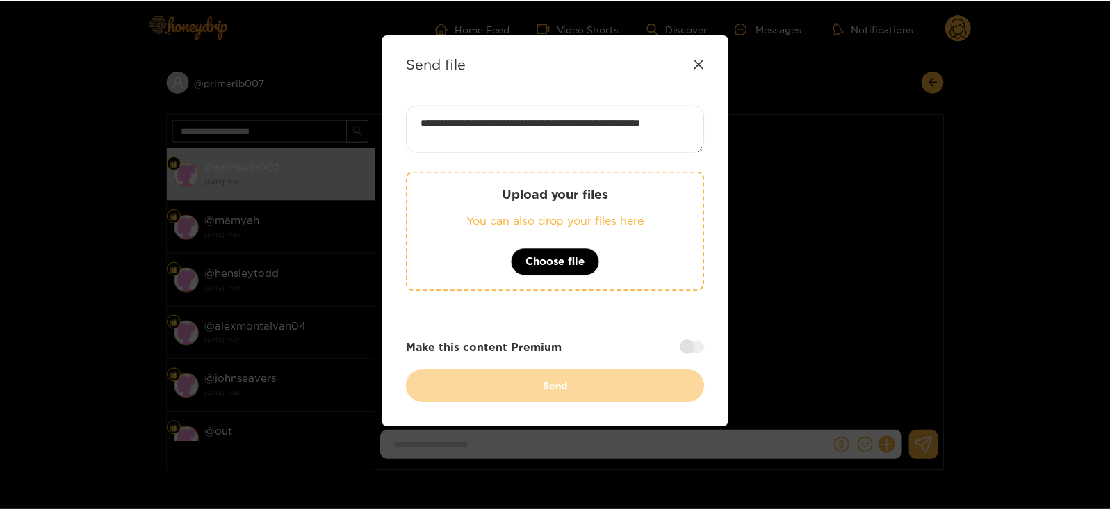
scroll to position [1, 0]
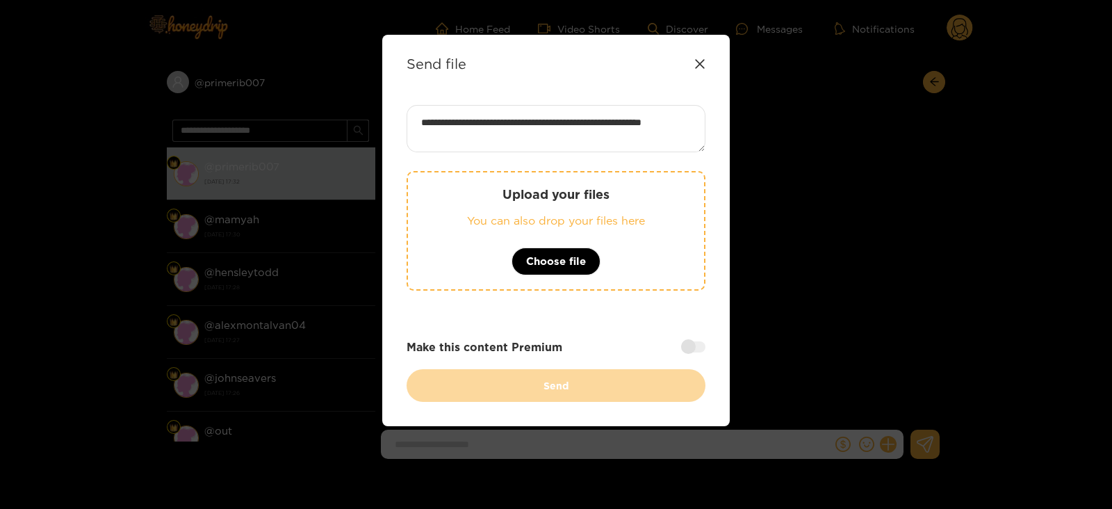
type textarea "**********"
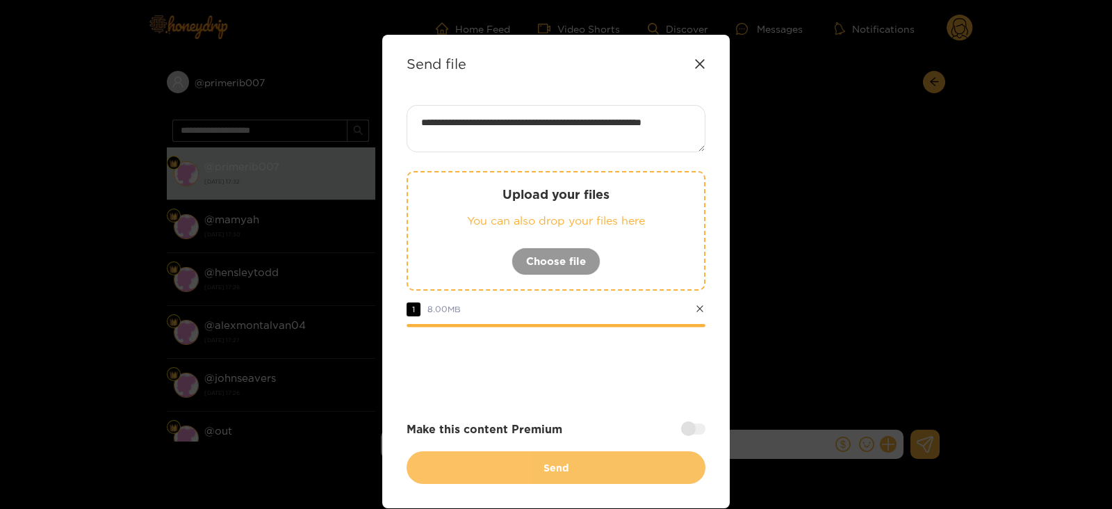
click at [438, 458] on button "Send" at bounding box center [555, 467] width 299 height 33
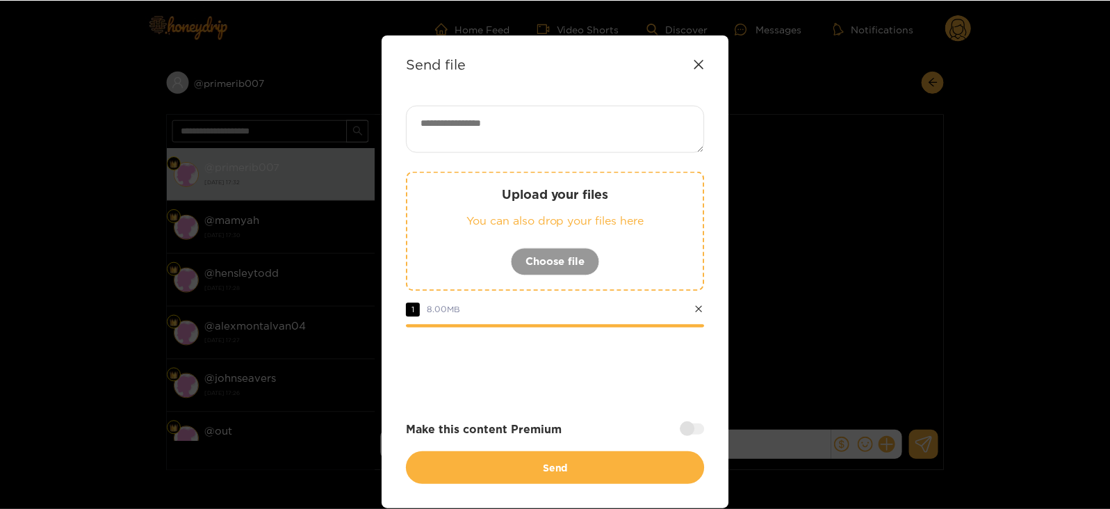
scroll to position [0, 0]
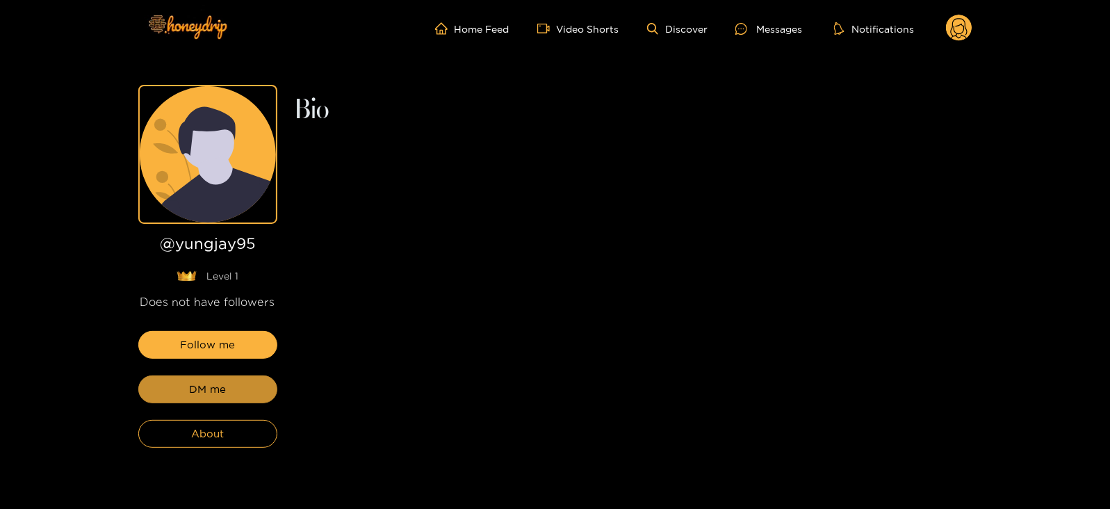
click at [208, 399] on button "DM me" at bounding box center [207, 389] width 139 height 28
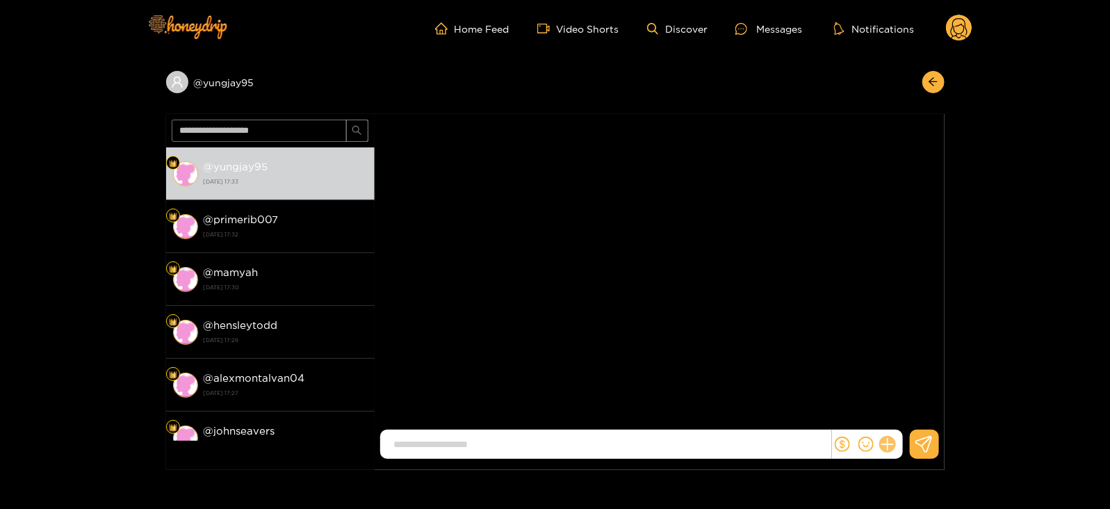
click at [889, 449] on icon at bounding box center [887, 444] width 16 height 16
click at [909, 413] on icon at bounding box center [913, 411] width 14 height 14
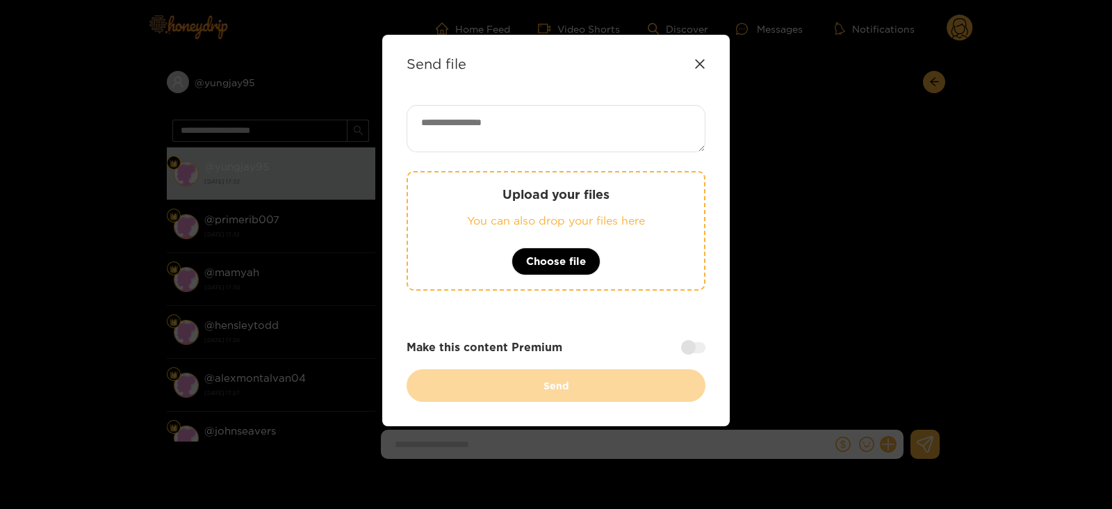
click at [388, 147] on div "Send file Upload your files You can also drop your files here Choose file Make …" at bounding box center [555, 230] width 347 height 391
click at [447, 135] on textarea at bounding box center [555, 128] width 299 height 47
paste textarea "**********"
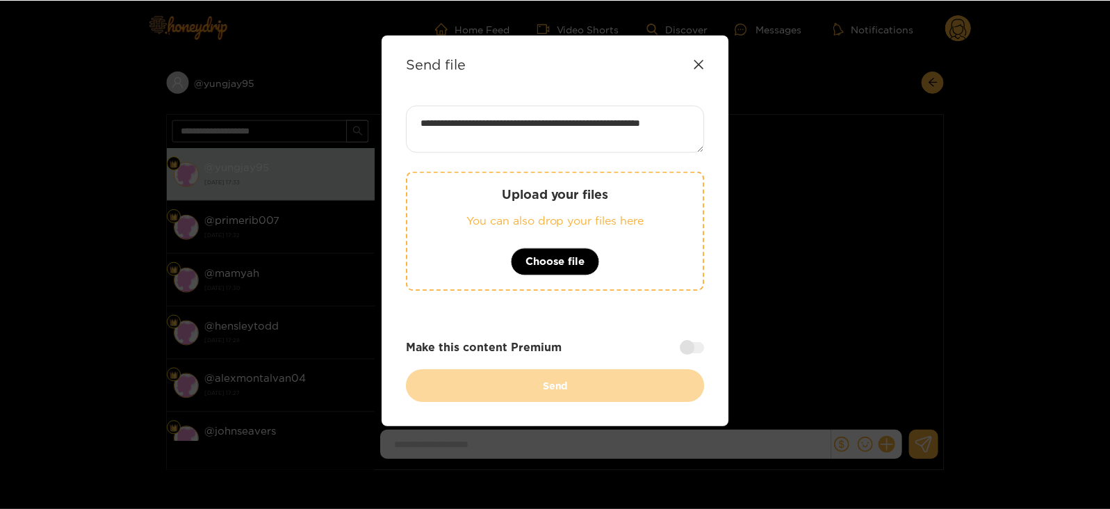
scroll to position [1, 0]
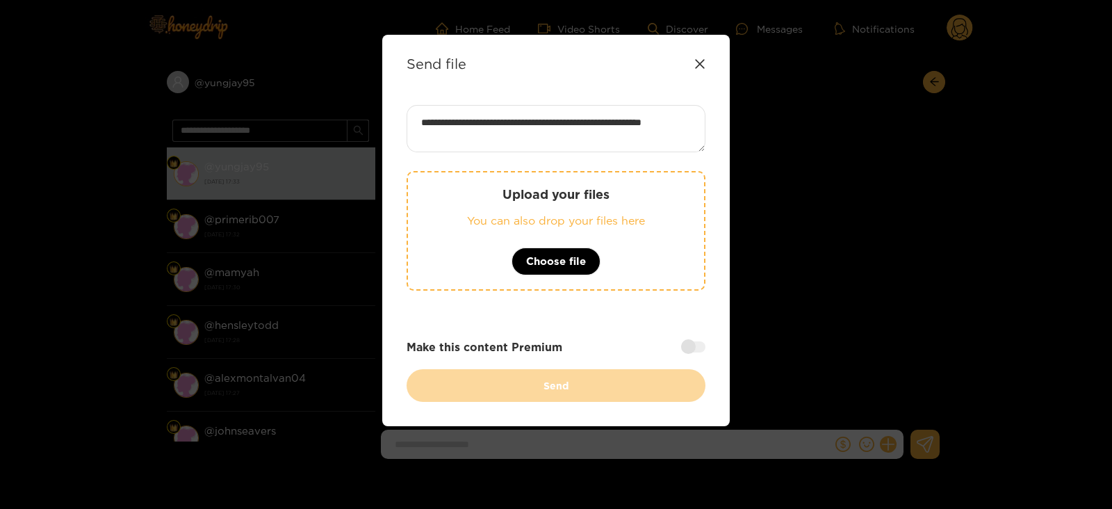
type textarea "**********"
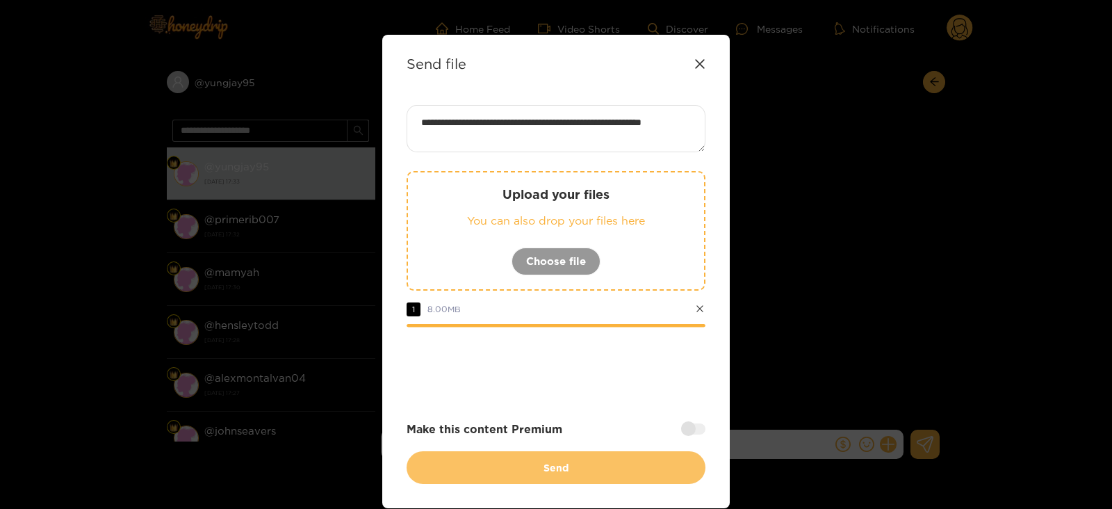
click at [456, 459] on button "Send" at bounding box center [555, 467] width 299 height 33
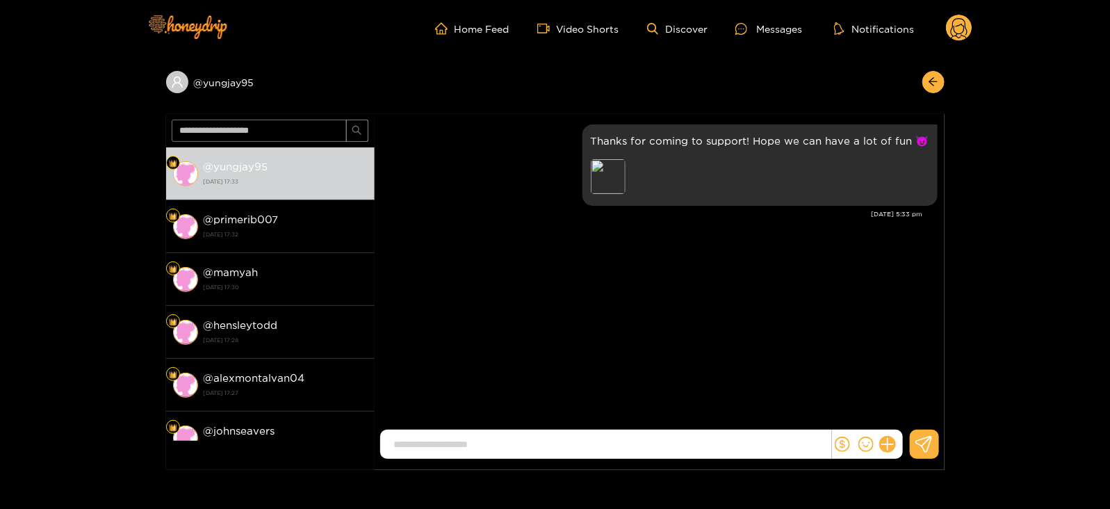
scroll to position [0, 0]
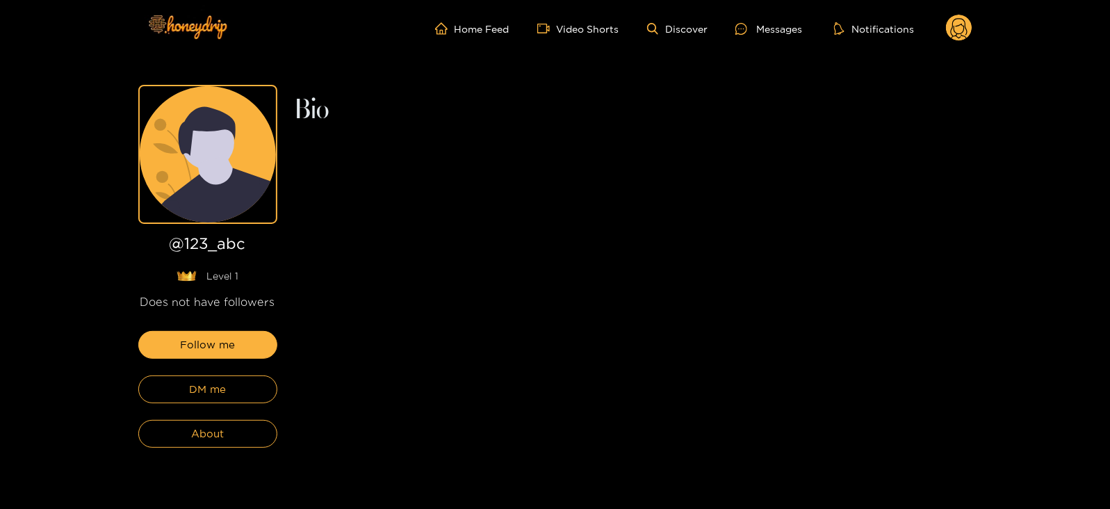
click at [215, 404] on div "Follow me DM me About" at bounding box center [207, 389] width 139 height 117
click at [190, 391] on span "DM me" at bounding box center [207, 389] width 37 height 17
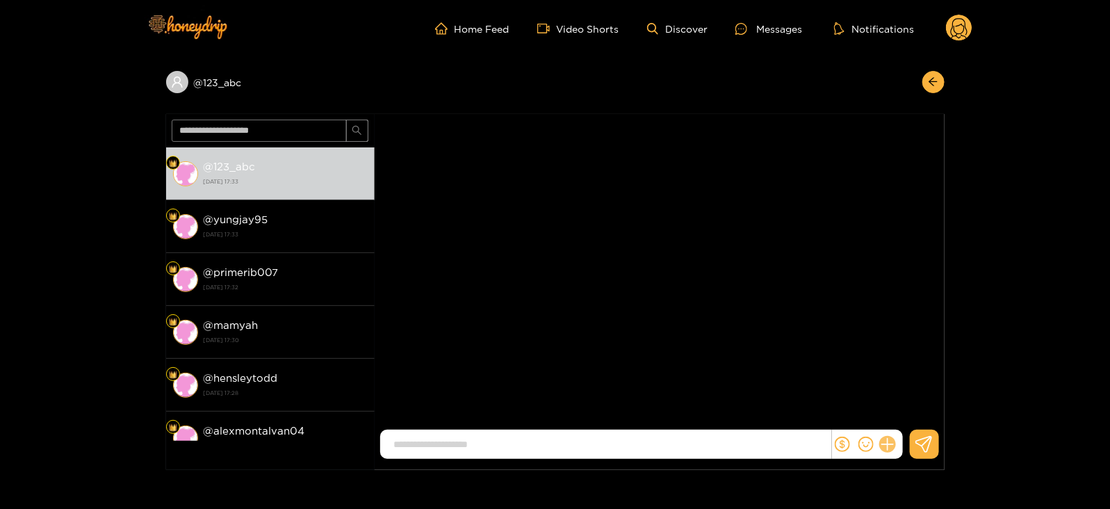
click at [884, 445] on icon at bounding box center [887, 444] width 16 height 16
click at [907, 419] on button at bounding box center [913, 410] width 49 height 31
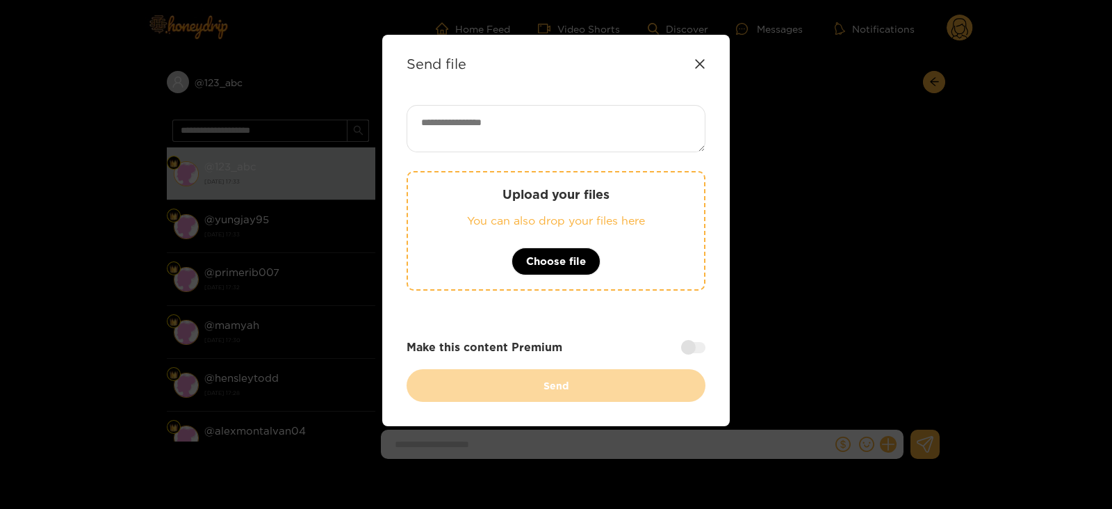
click at [535, 130] on textarea at bounding box center [555, 128] width 299 height 47
paste textarea "**********"
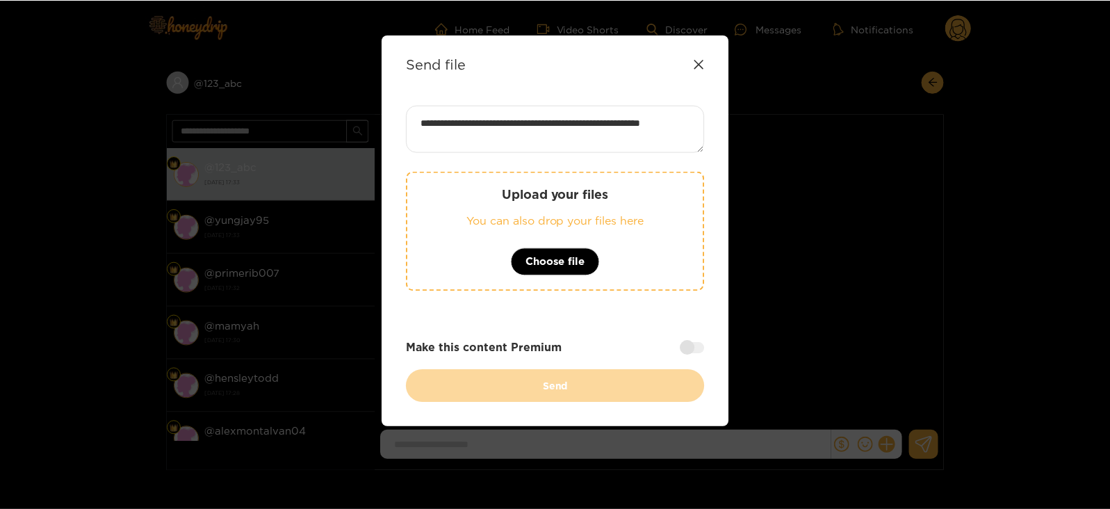
scroll to position [1, 0]
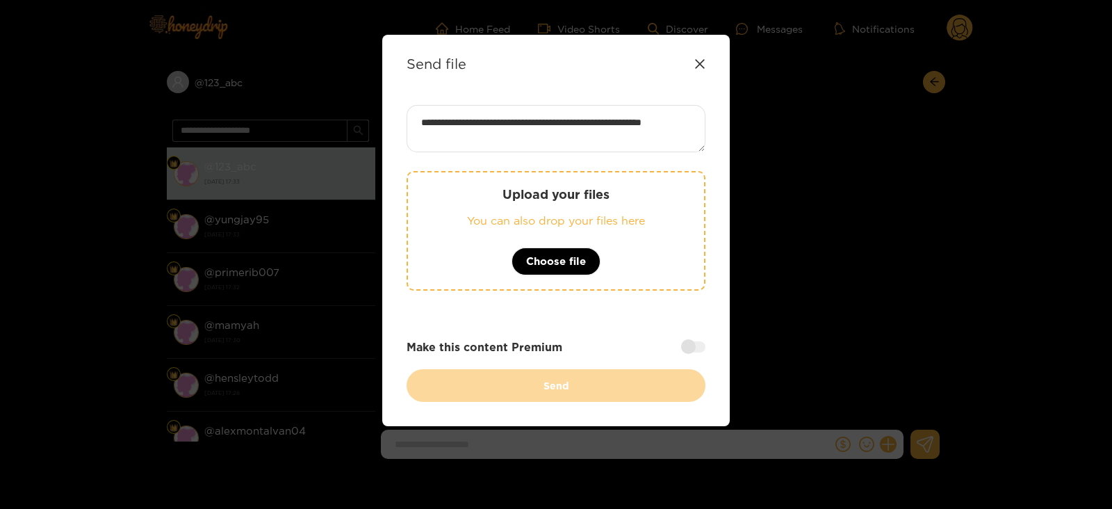
type textarea "**********"
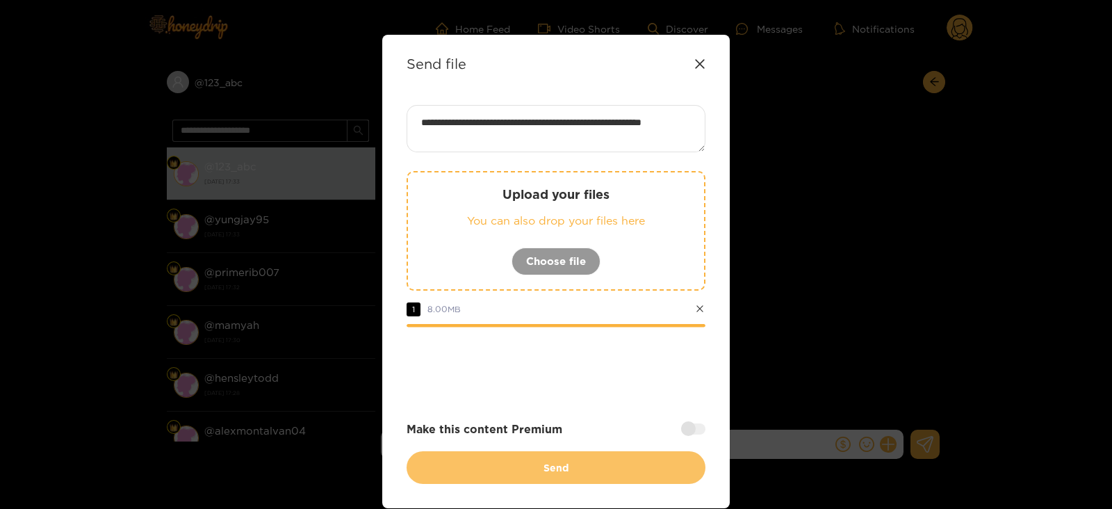
click at [461, 451] on button "Send" at bounding box center [555, 467] width 299 height 33
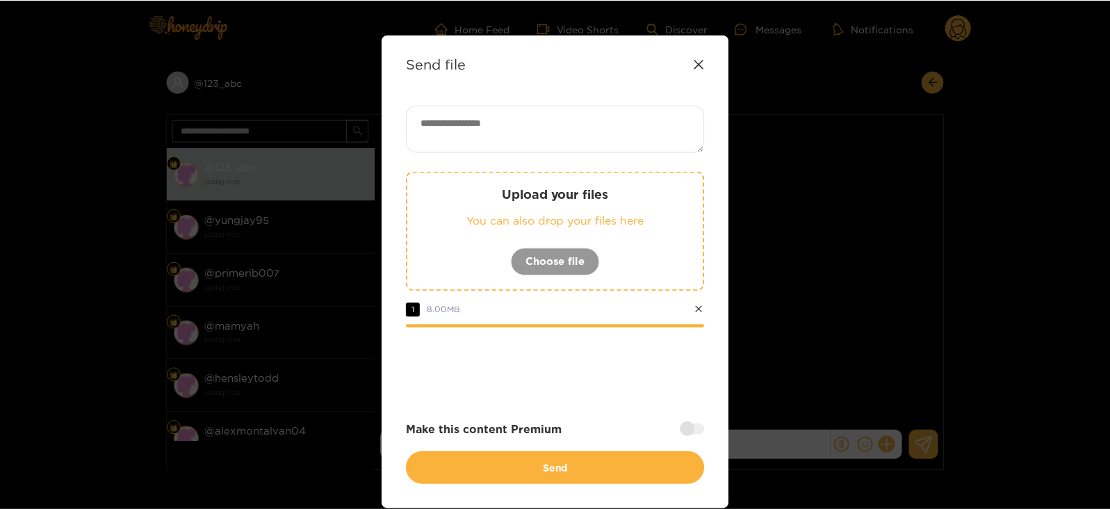
scroll to position [0, 0]
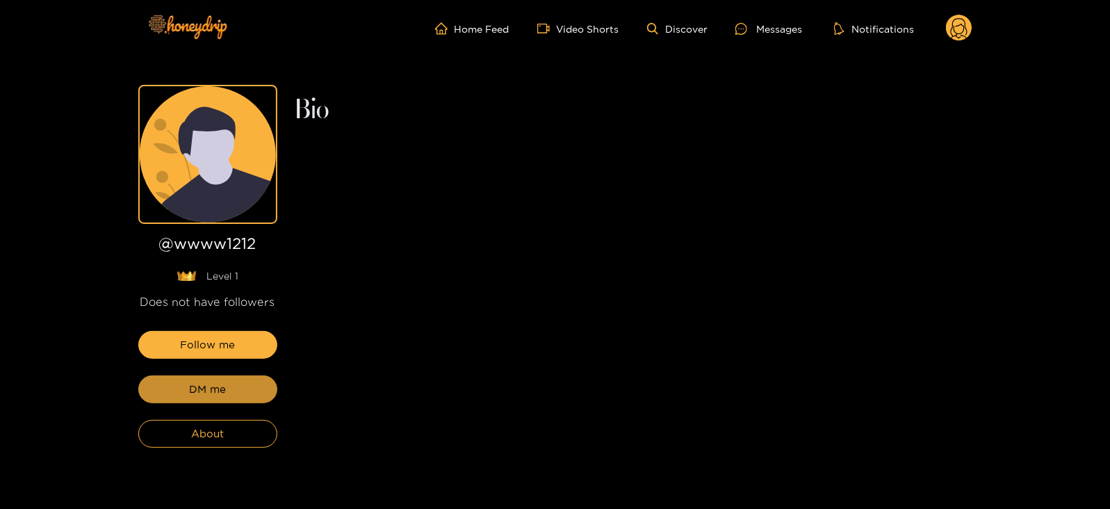
click at [179, 394] on button "DM me" at bounding box center [207, 389] width 139 height 28
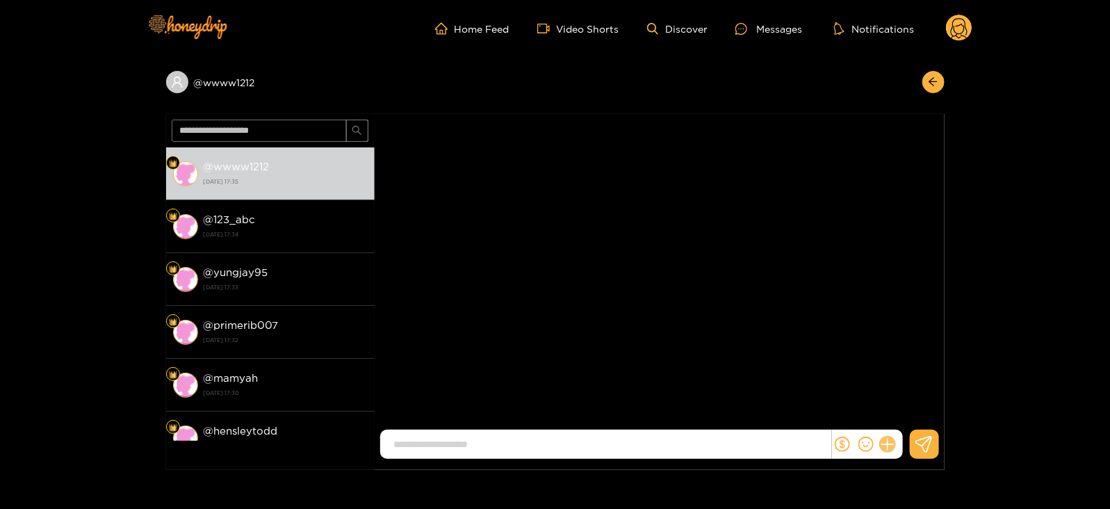
click at [887, 441] on icon at bounding box center [886, 444] width 13 height 13
click at [905, 418] on button at bounding box center [913, 410] width 49 height 31
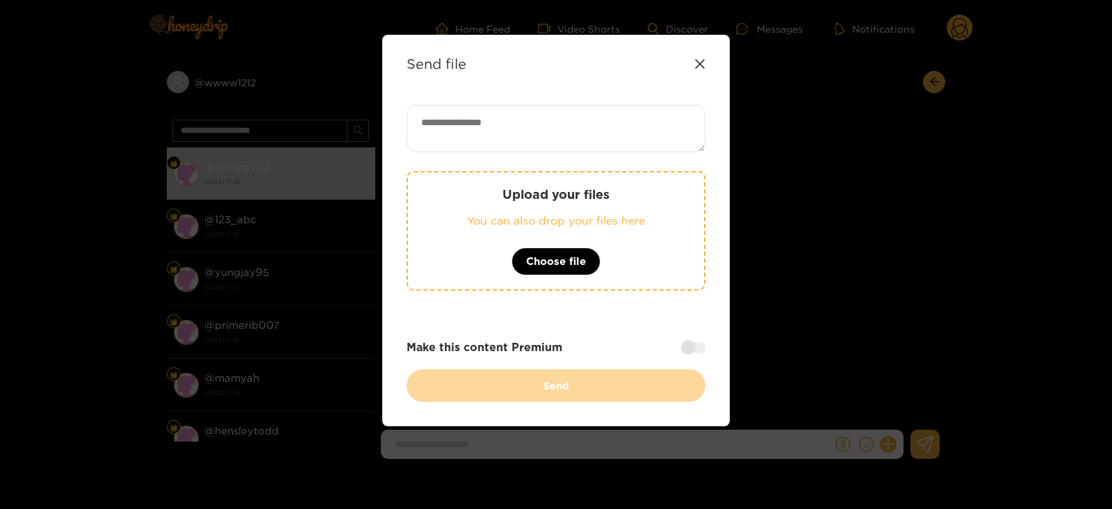
click at [534, 138] on textarea at bounding box center [555, 128] width 299 height 47
paste textarea "**********"
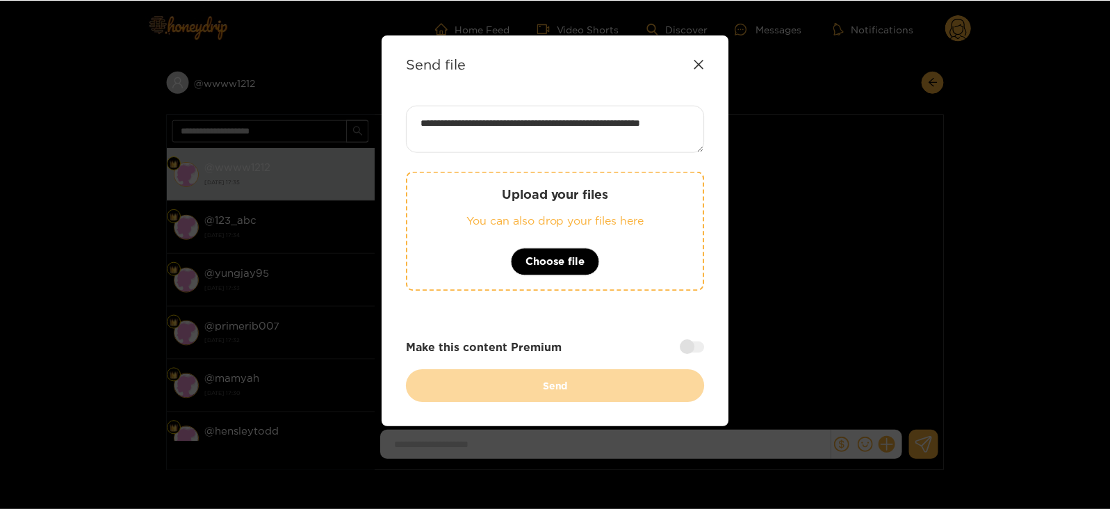
scroll to position [1, 0]
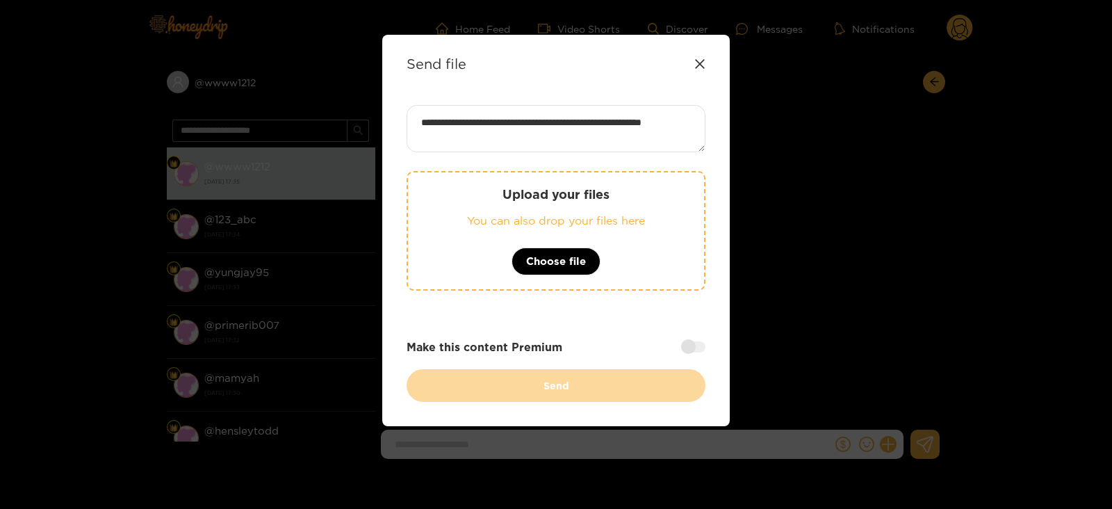
type textarea "**********"
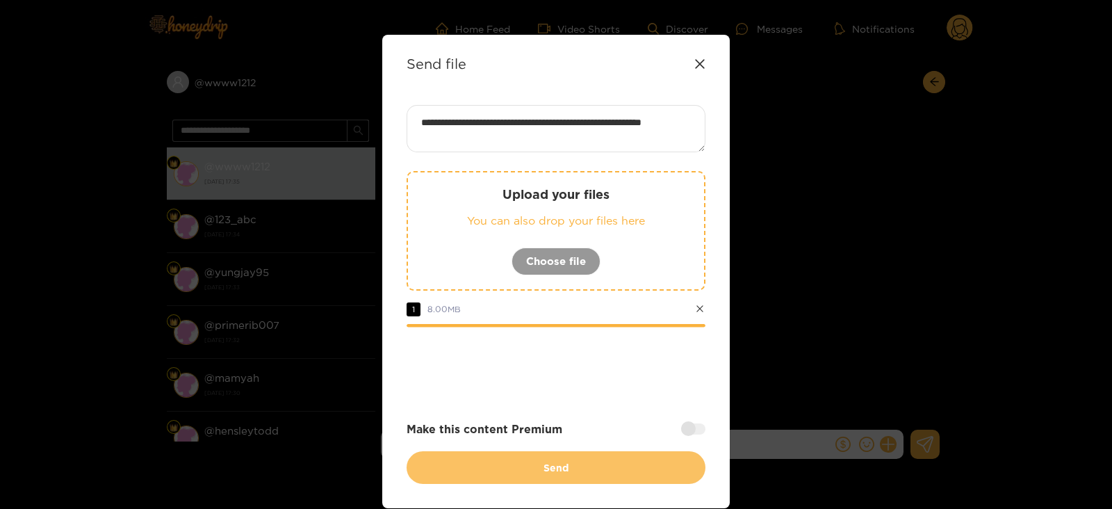
click at [479, 460] on button "Send" at bounding box center [555, 467] width 299 height 33
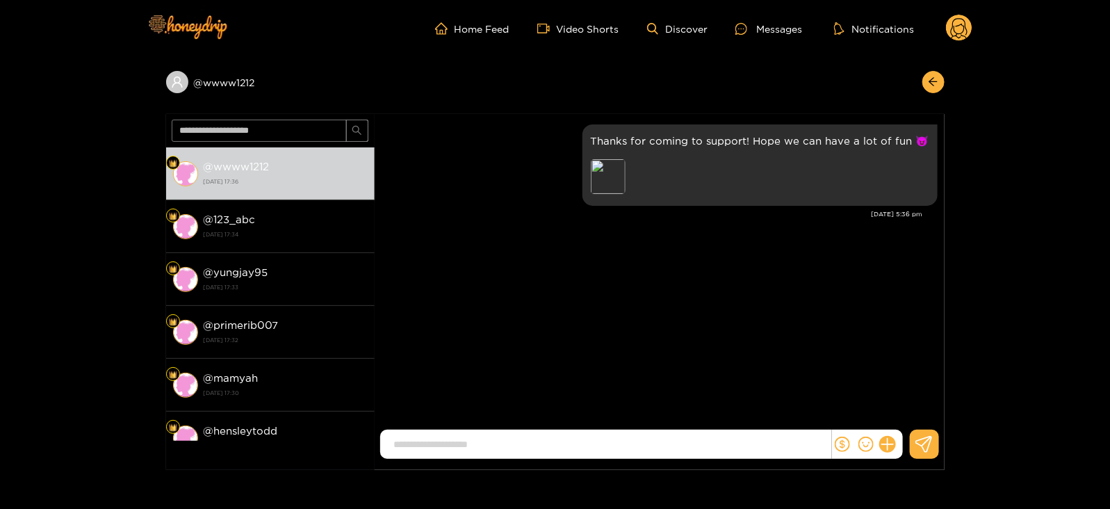
scroll to position [0, 0]
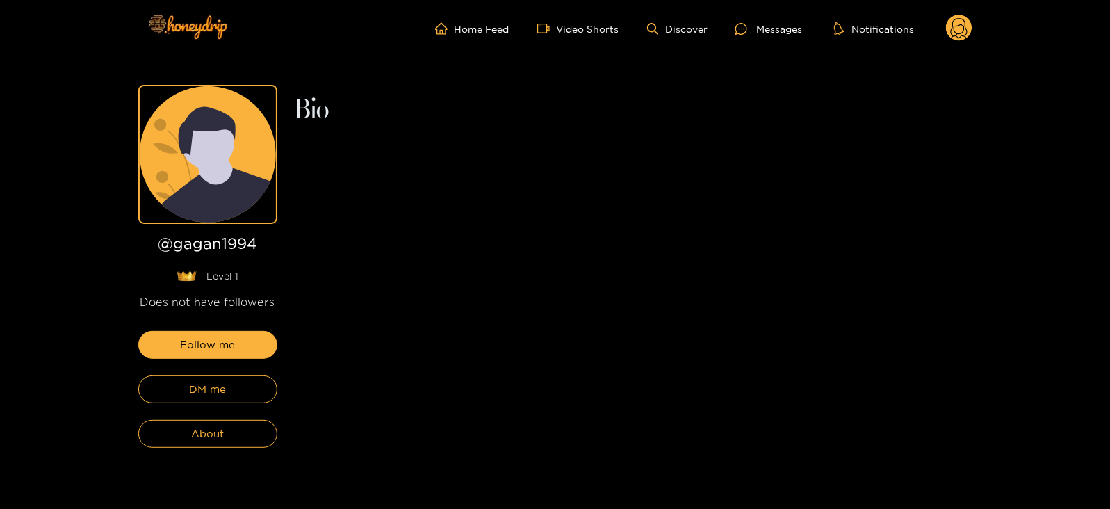
click at [217, 406] on div "Follow me DM me About" at bounding box center [207, 389] width 139 height 117
click at [195, 390] on span "DM me" at bounding box center [207, 389] width 37 height 17
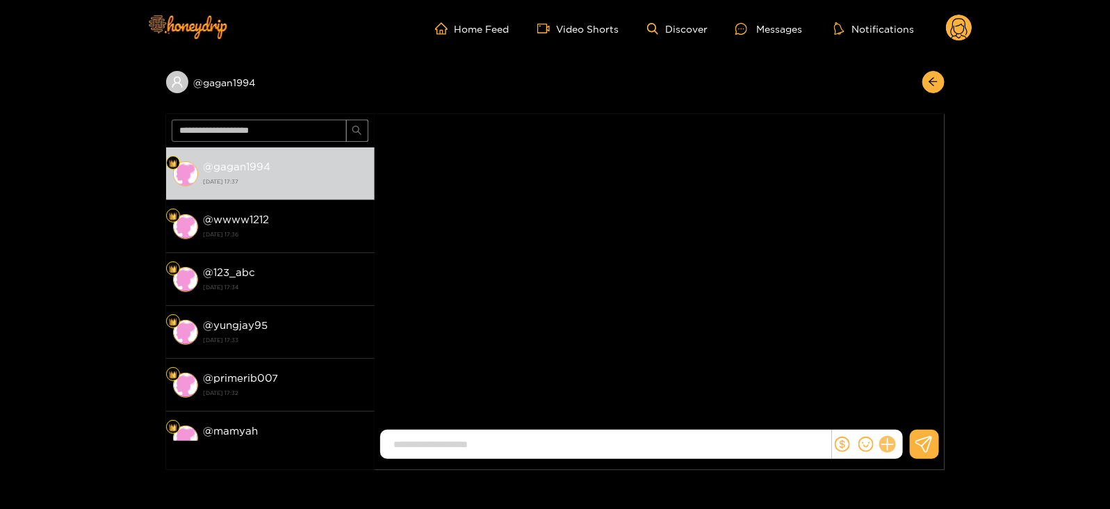
click at [891, 445] on icon at bounding box center [887, 444] width 16 height 16
click at [907, 425] on button at bounding box center [913, 410] width 49 height 31
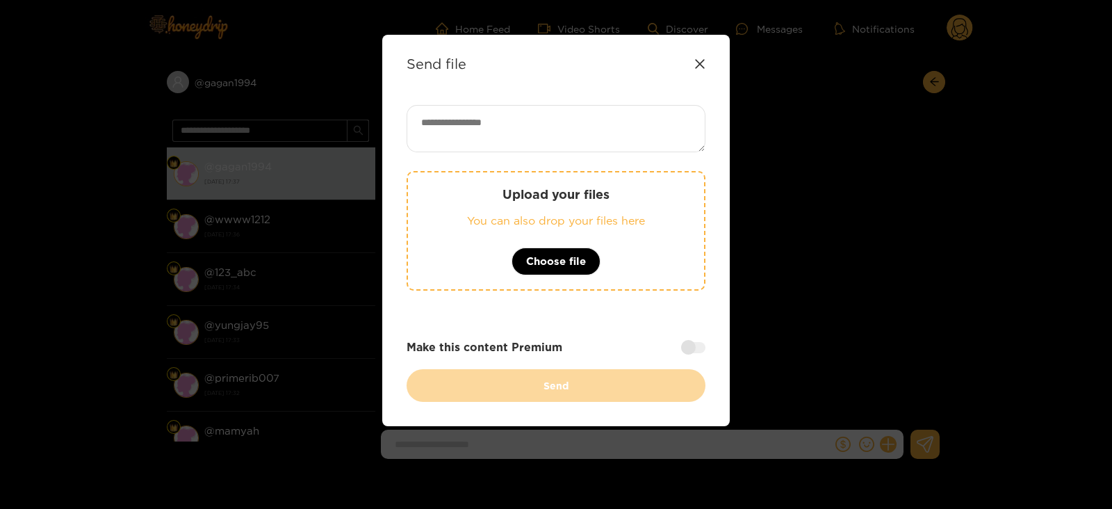
click at [583, 118] on textarea at bounding box center [555, 128] width 299 height 47
paste textarea "**********"
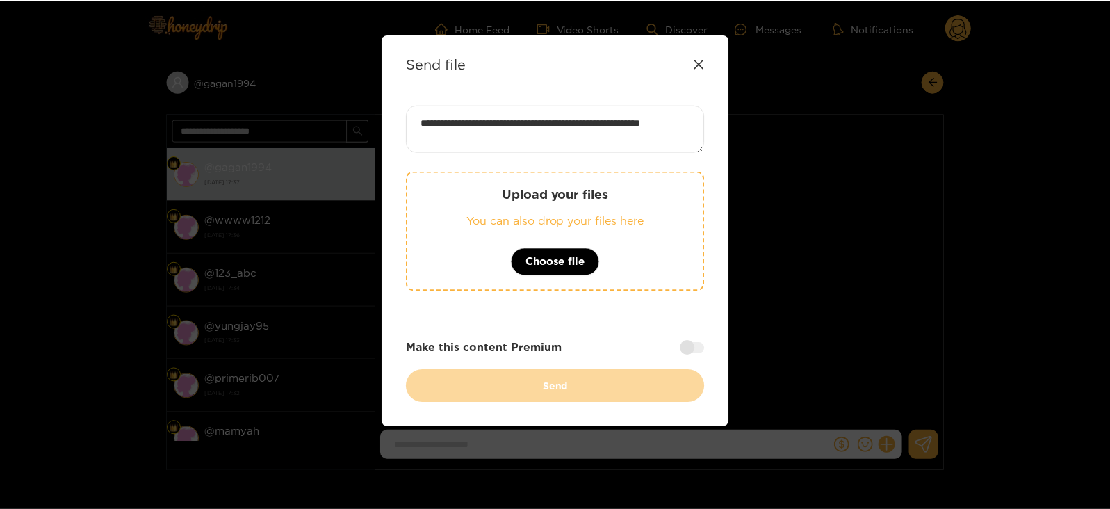
scroll to position [1, 0]
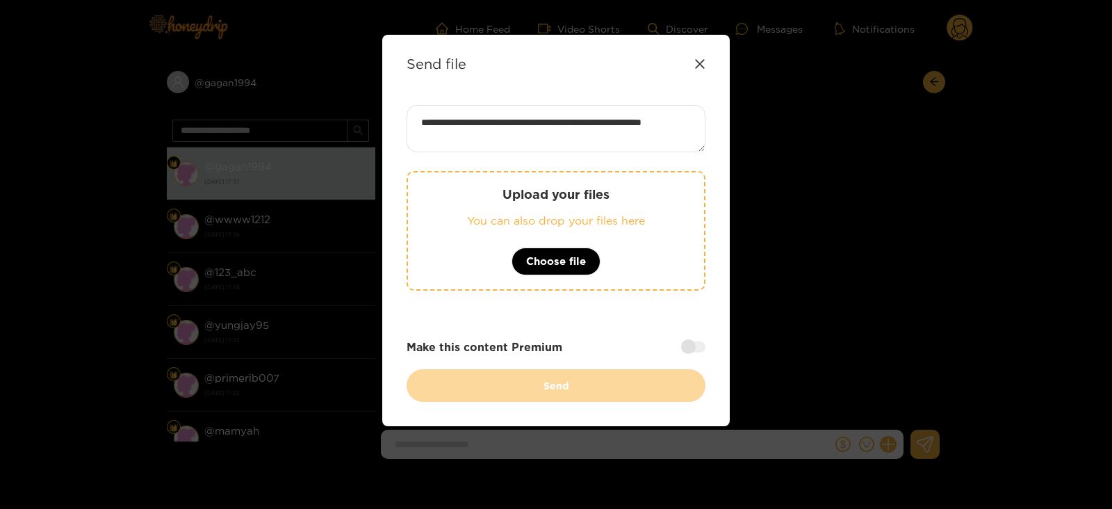
type textarea "**********"
drag, startPoint x: 711, startPoint y: 145, endPoint x: 684, endPoint y: 167, distance: 34.1
click at [684, 167] on div "**********" at bounding box center [555, 230] width 347 height 391
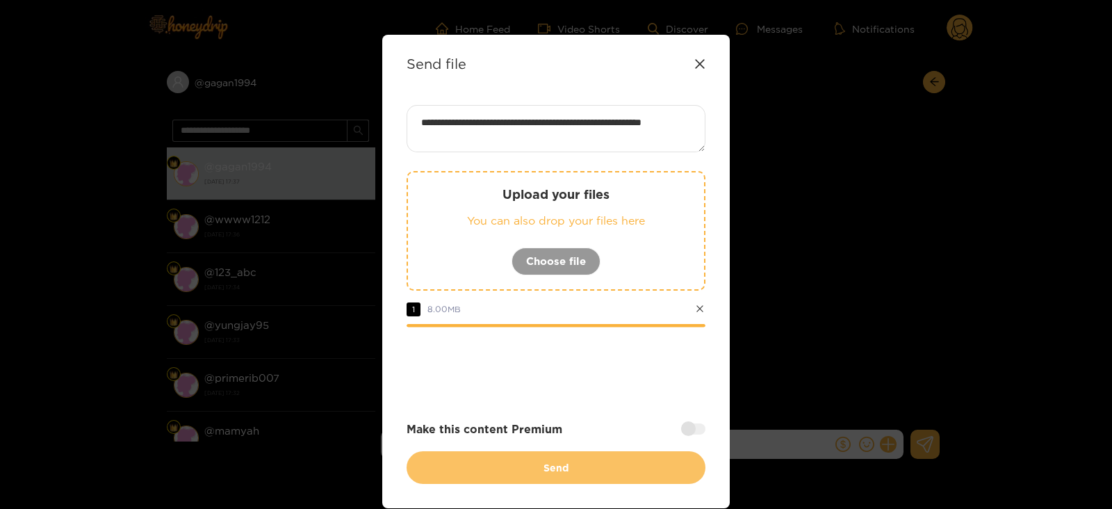
click at [606, 453] on button "Send" at bounding box center [555, 467] width 299 height 33
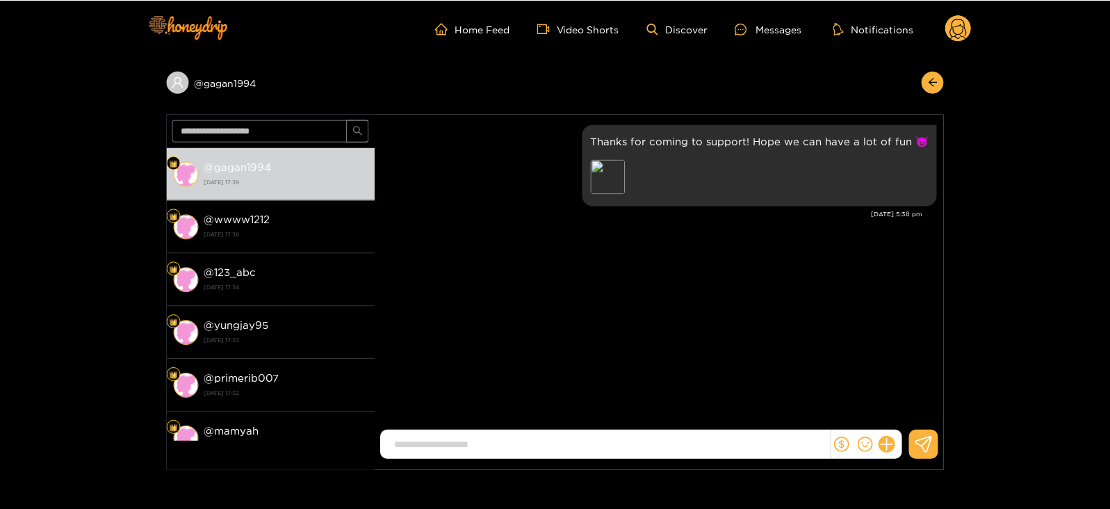
scroll to position [0, 0]
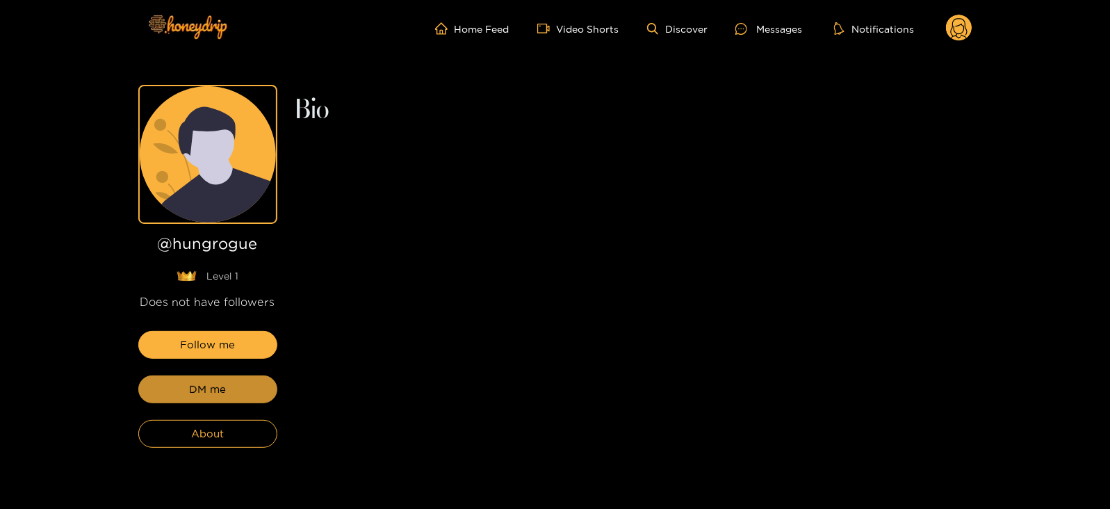
click at [173, 397] on button "DM me" at bounding box center [207, 389] width 139 height 28
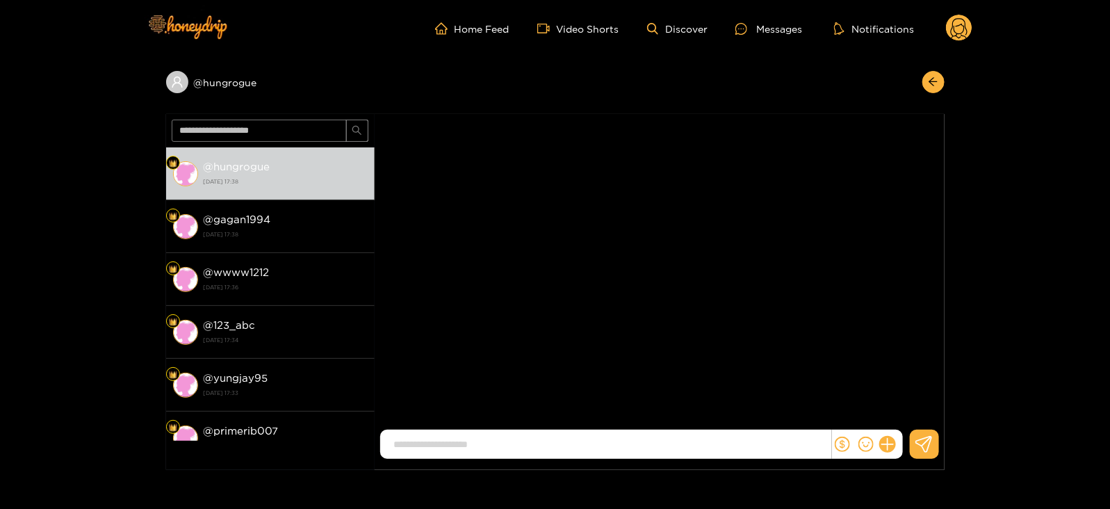
click at [882, 456] on div at bounding box center [867, 443] width 71 height 29
click at [881, 447] on button at bounding box center [887, 444] width 24 height 24
click at [929, 400] on button at bounding box center [913, 410] width 49 height 31
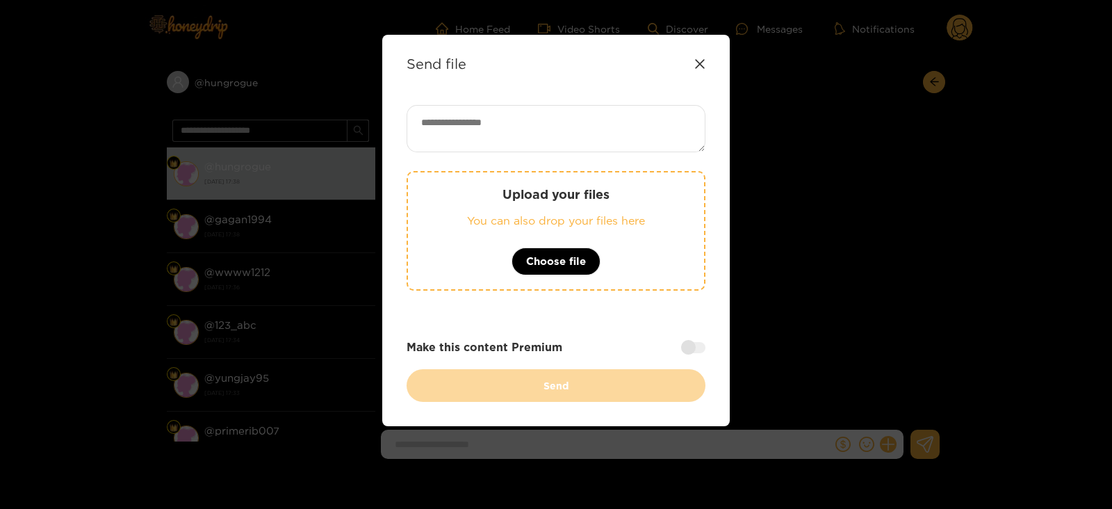
click at [434, 126] on textarea at bounding box center [555, 128] width 299 height 47
paste textarea "**********"
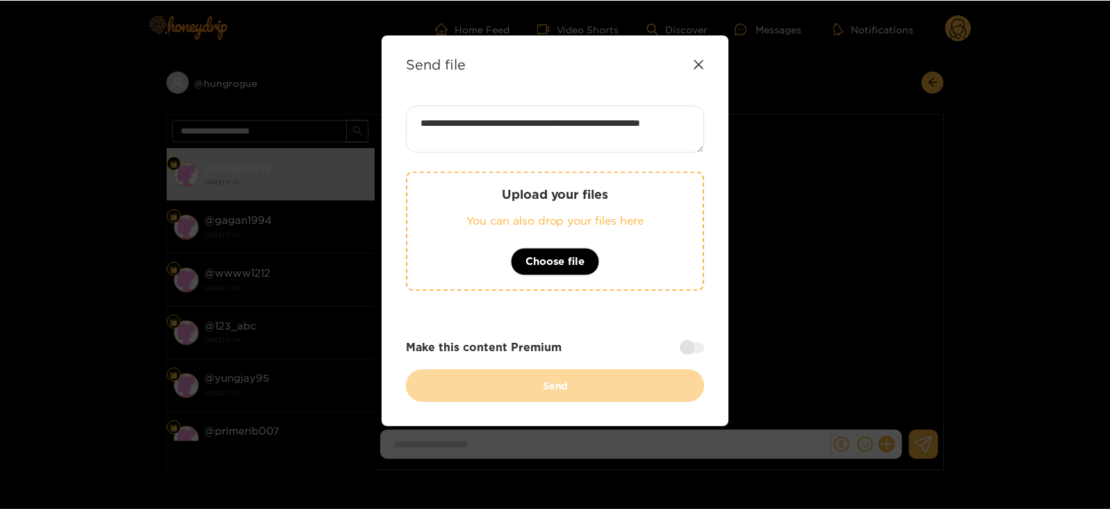
scroll to position [1, 0]
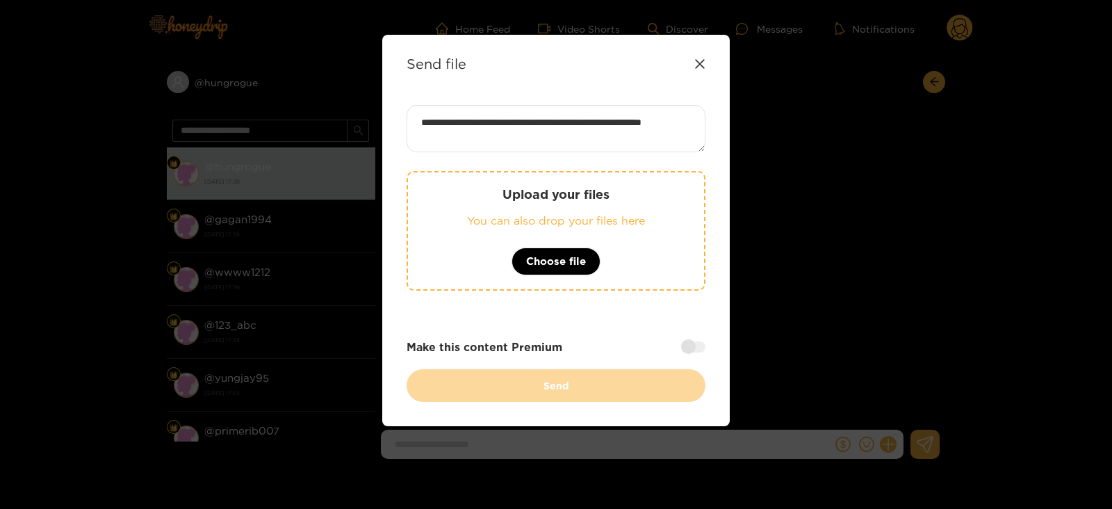
type textarea "**********"
click at [447, 234] on div "Upload your files You can also drop your files here Choose file" at bounding box center [555, 231] width 299 height 120
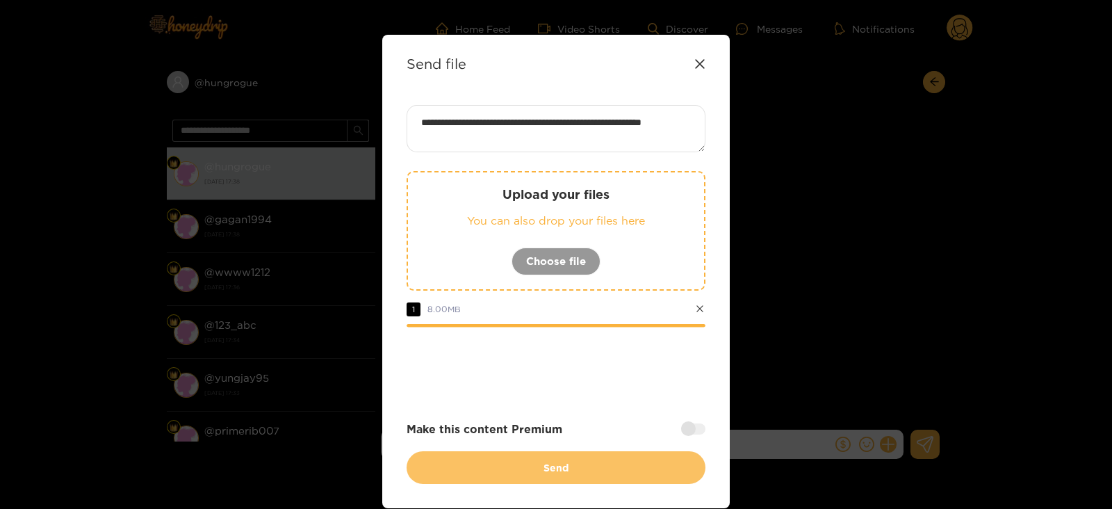
click at [449, 460] on button "Send" at bounding box center [555, 467] width 299 height 33
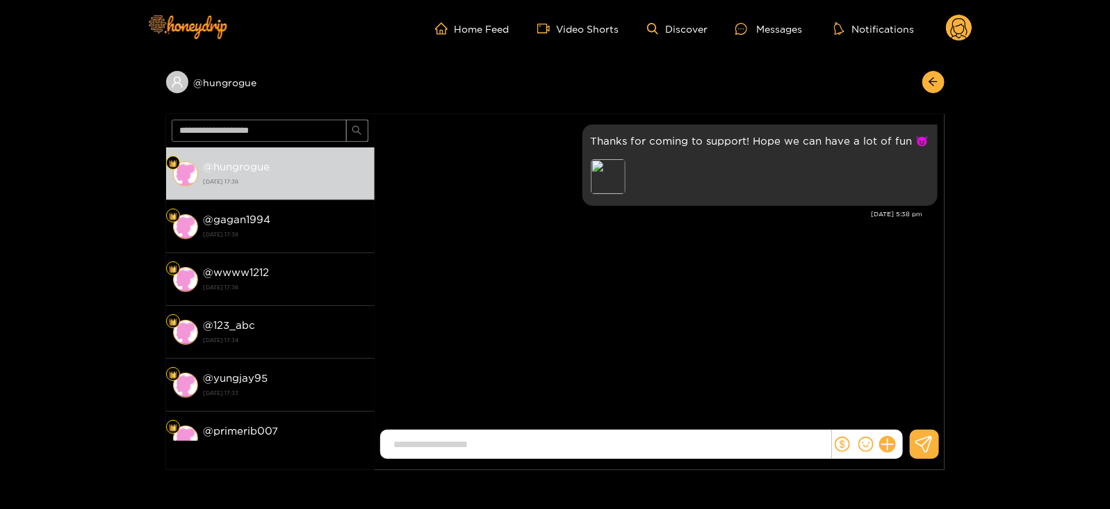
scroll to position [0, 0]
click at [973, 19] on header "Home Feed Video Shorts Discover Messages Notifications 0" at bounding box center [555, 28] width 1110 height 57
click at [967, 22] on circle at bounding box center [959, 28] width 26 height 26
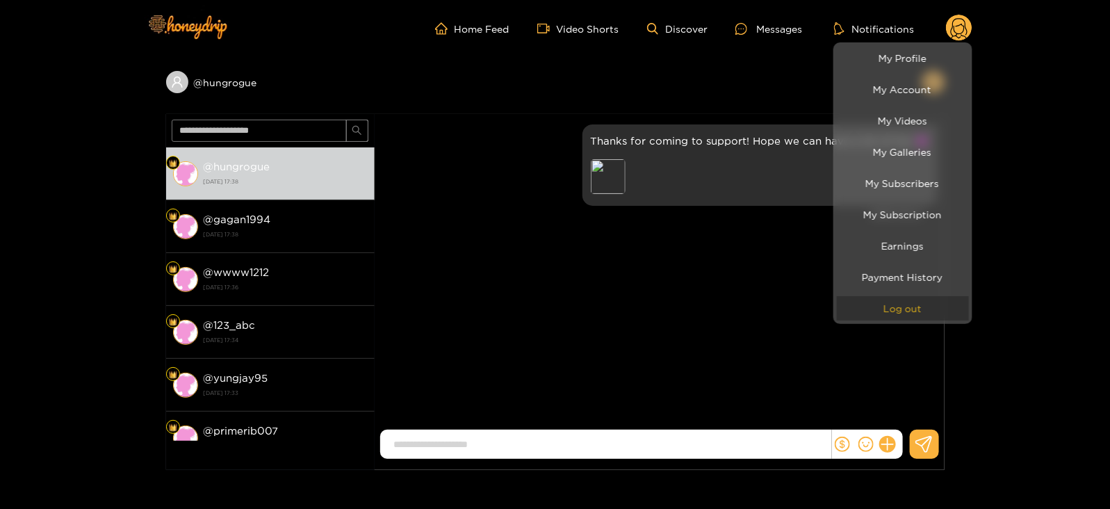
click at [868, 310] on button "Log out" at bounding box center [903, 308] width 132 height 24
